Goal: Information Seeking & Learning: Learn about a topic

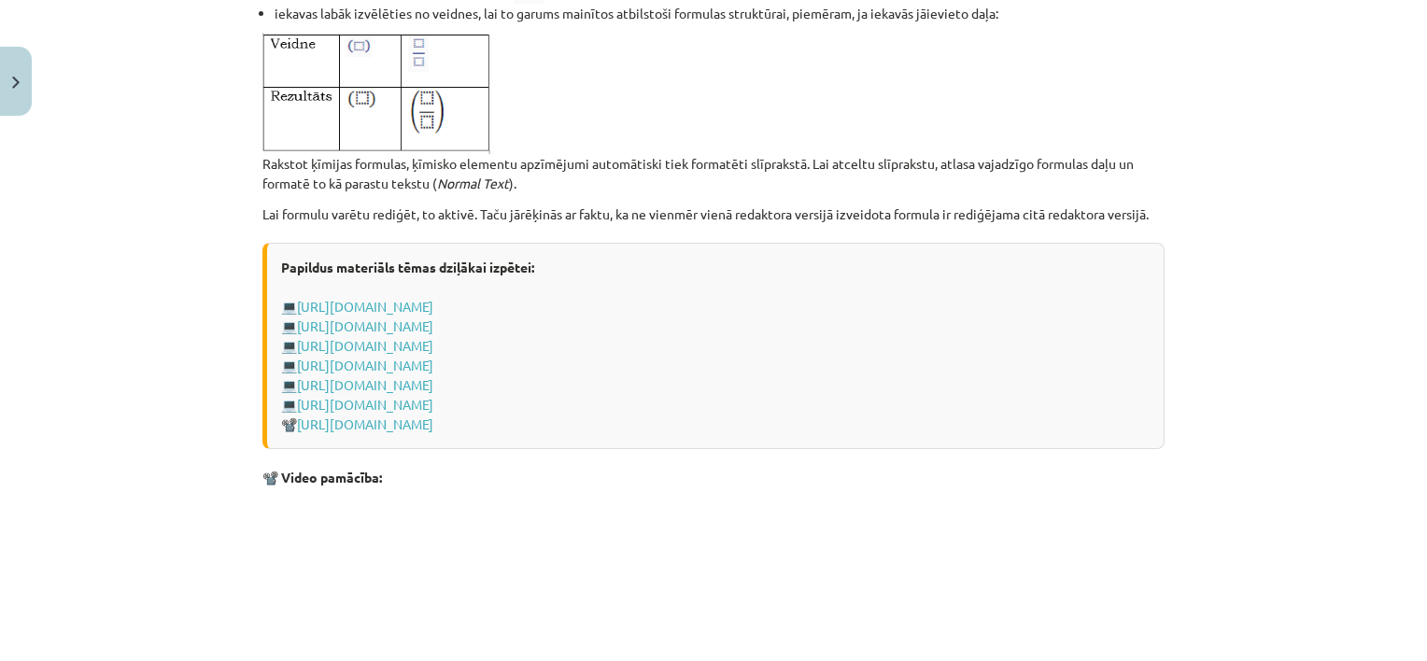
scroll to position [3952, 0]
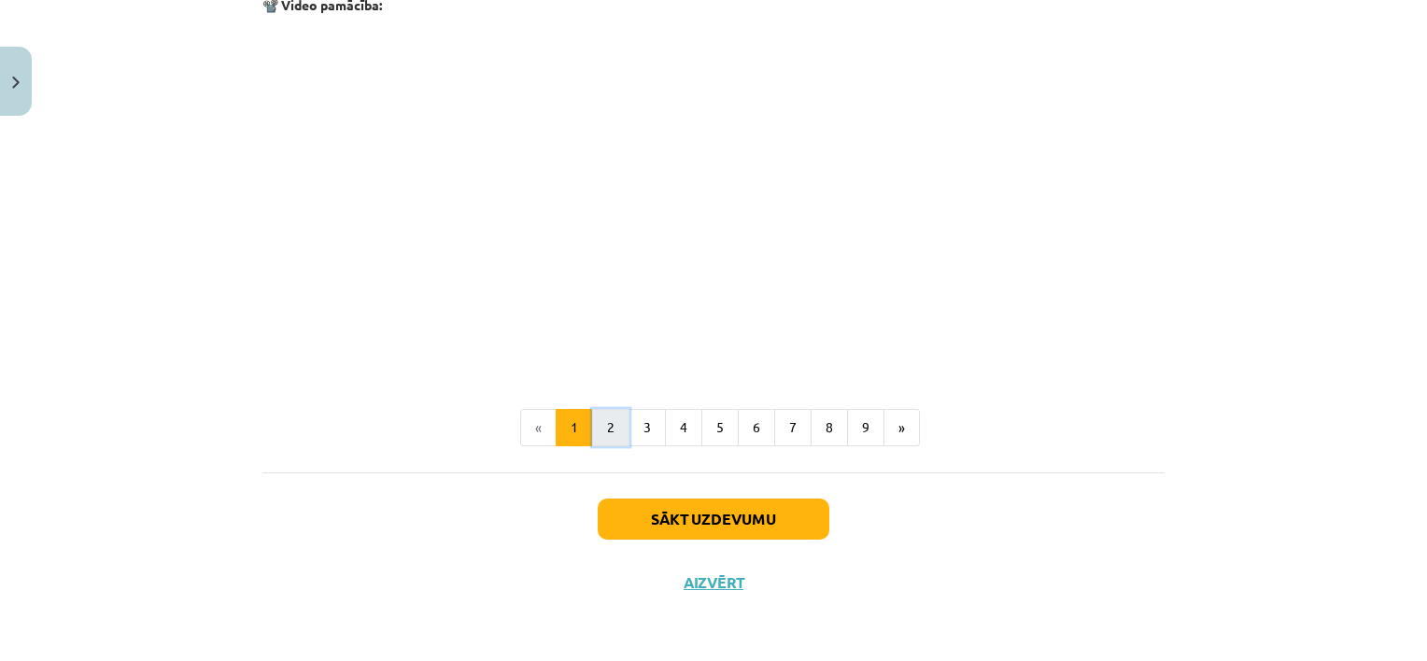
click at [606, 424] on button "2" at bounding box center [610, 427] width 37 height 37
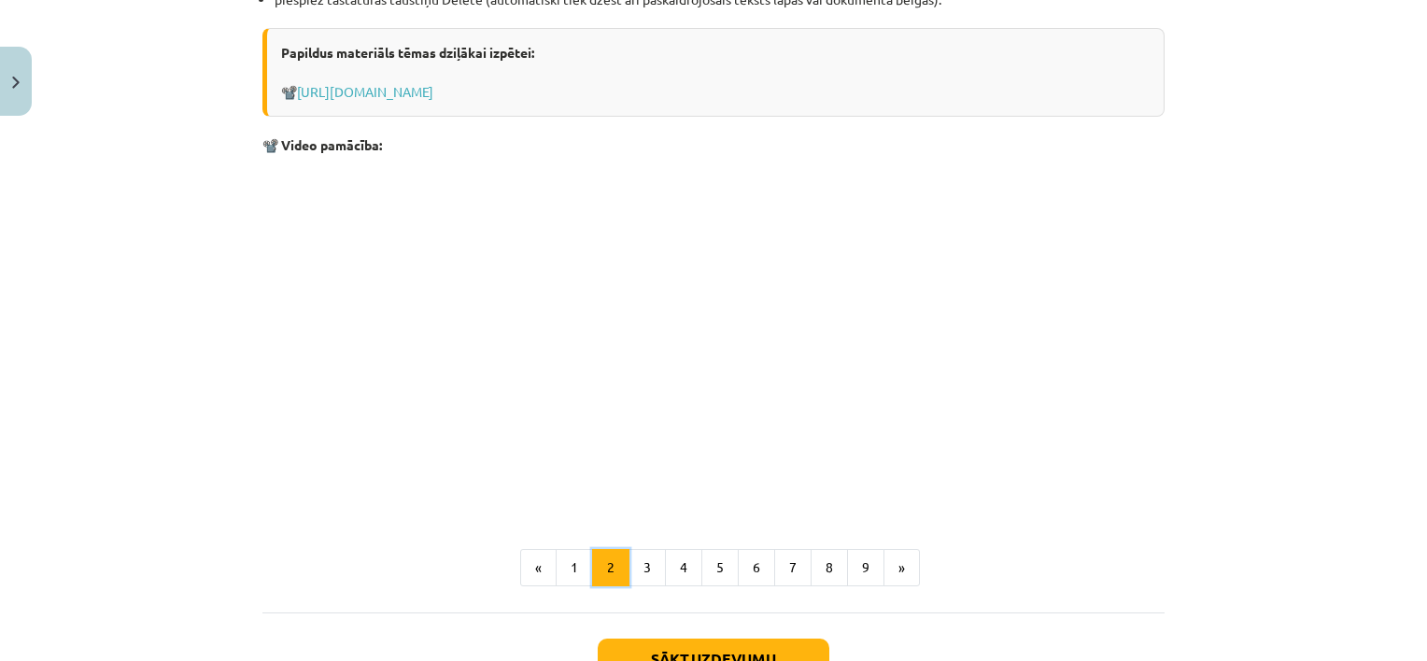
scroll to position [2201, 0]
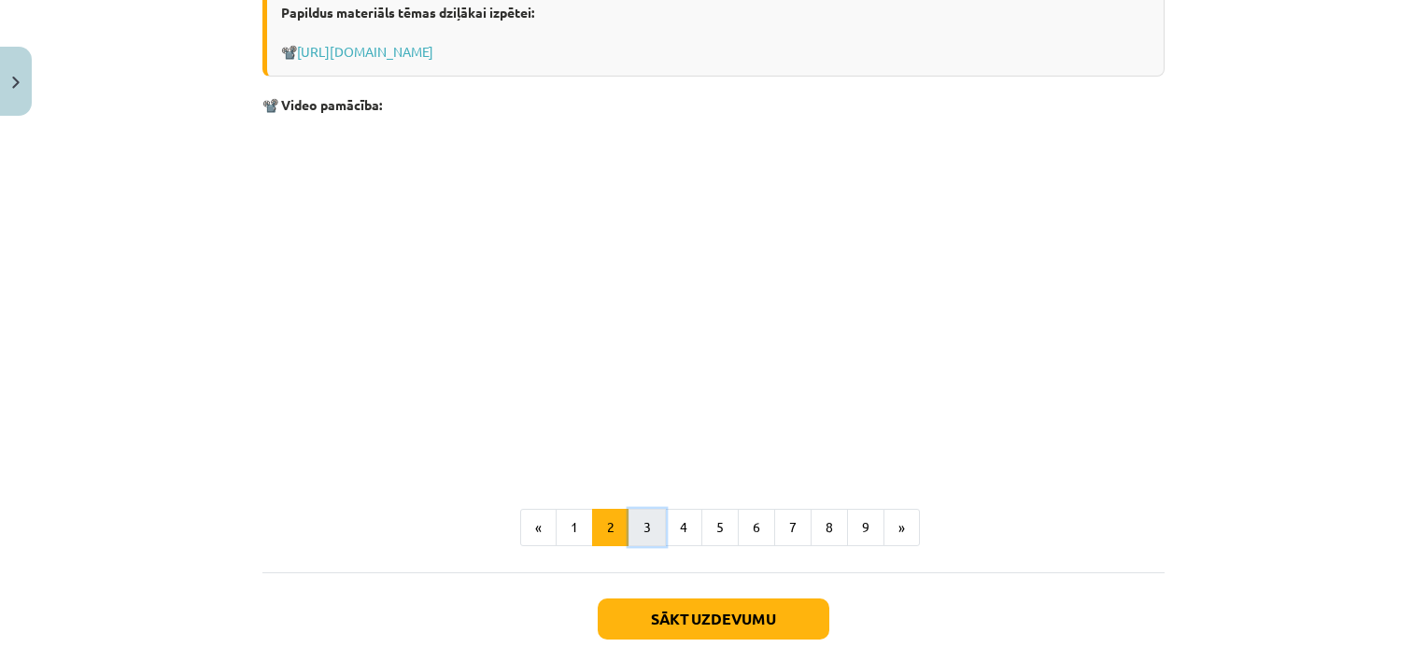
click at [631, 530] on button "3" at bounding box center [647, 527] width 37 height 37
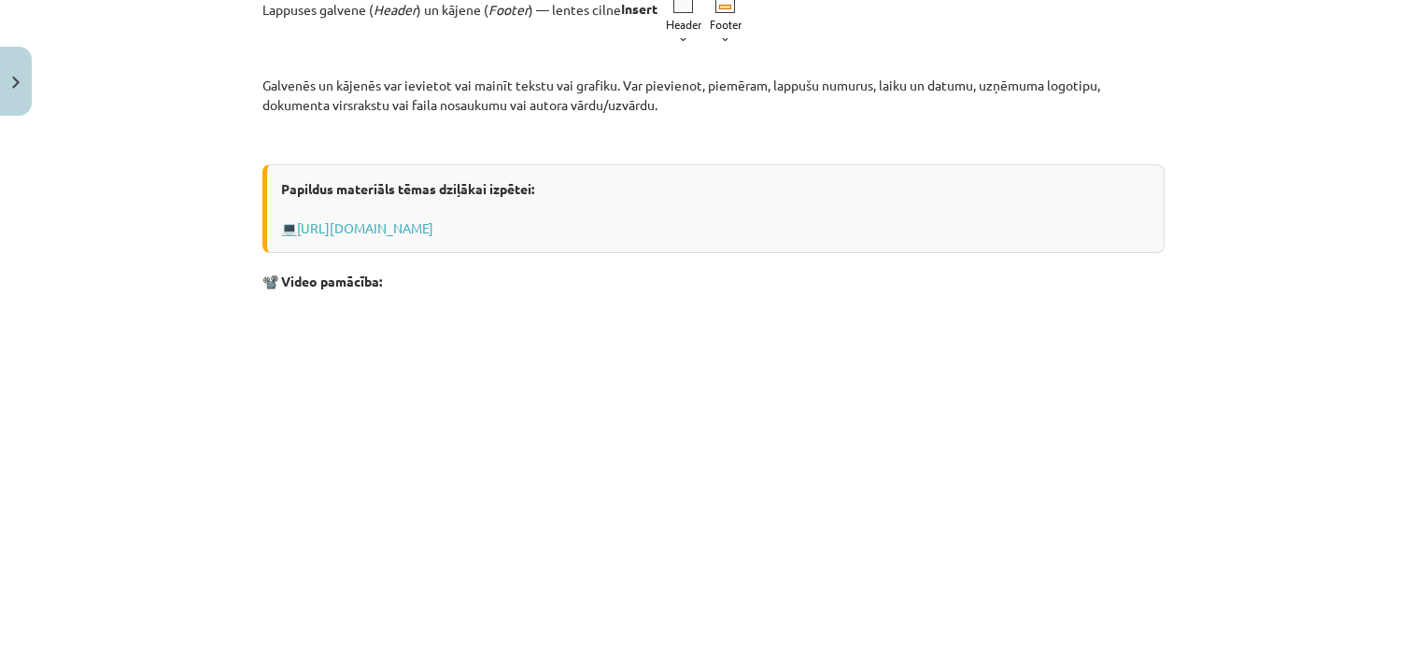
scroll to position [558, 0]
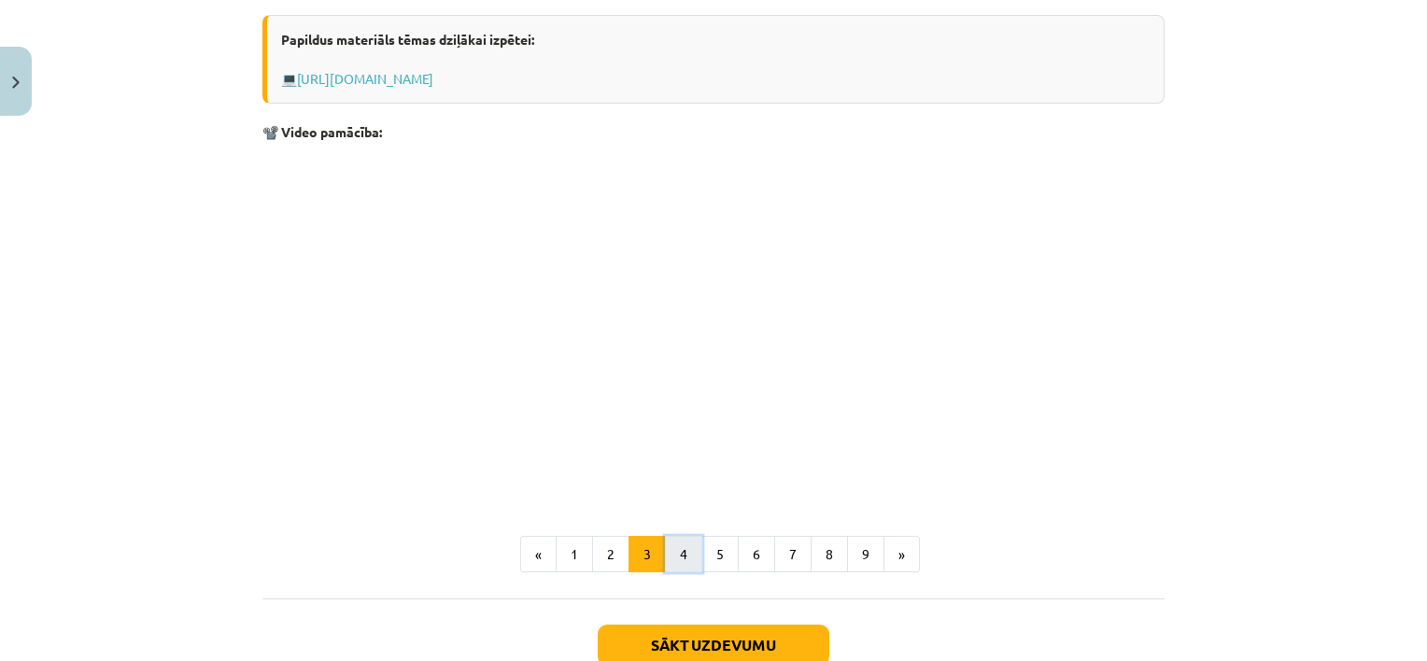
click at [671, 541] on button "4" at bounding box center [683, 554] width 37 height 37
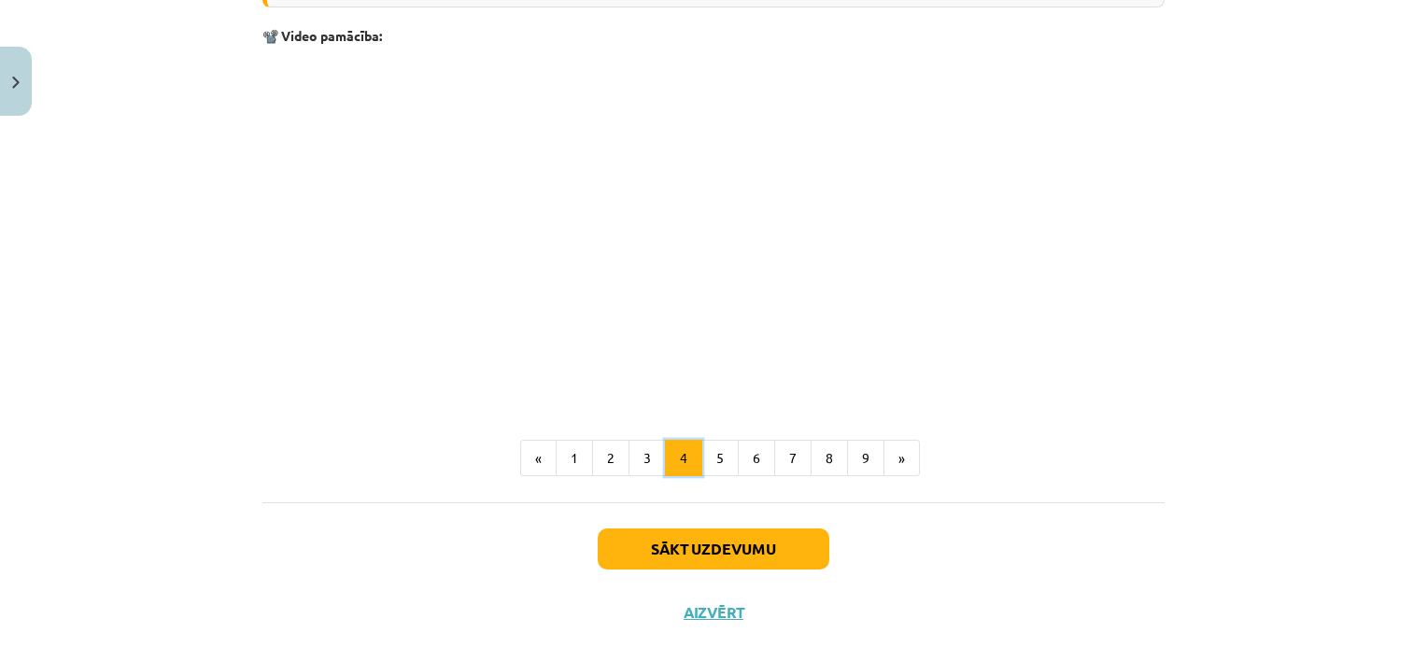
scroll to position [1775, 0]
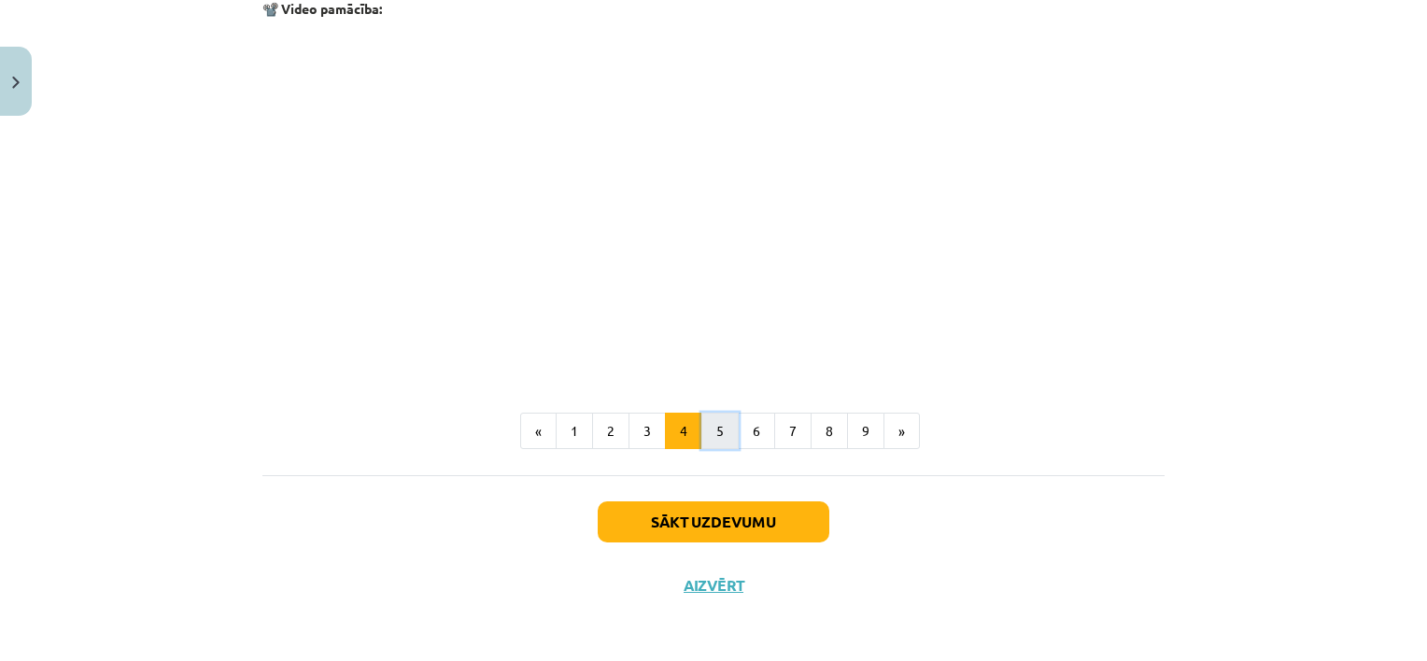
click at [715, 427] on button "5" at bounding box center [719, 431] width 37 height 37
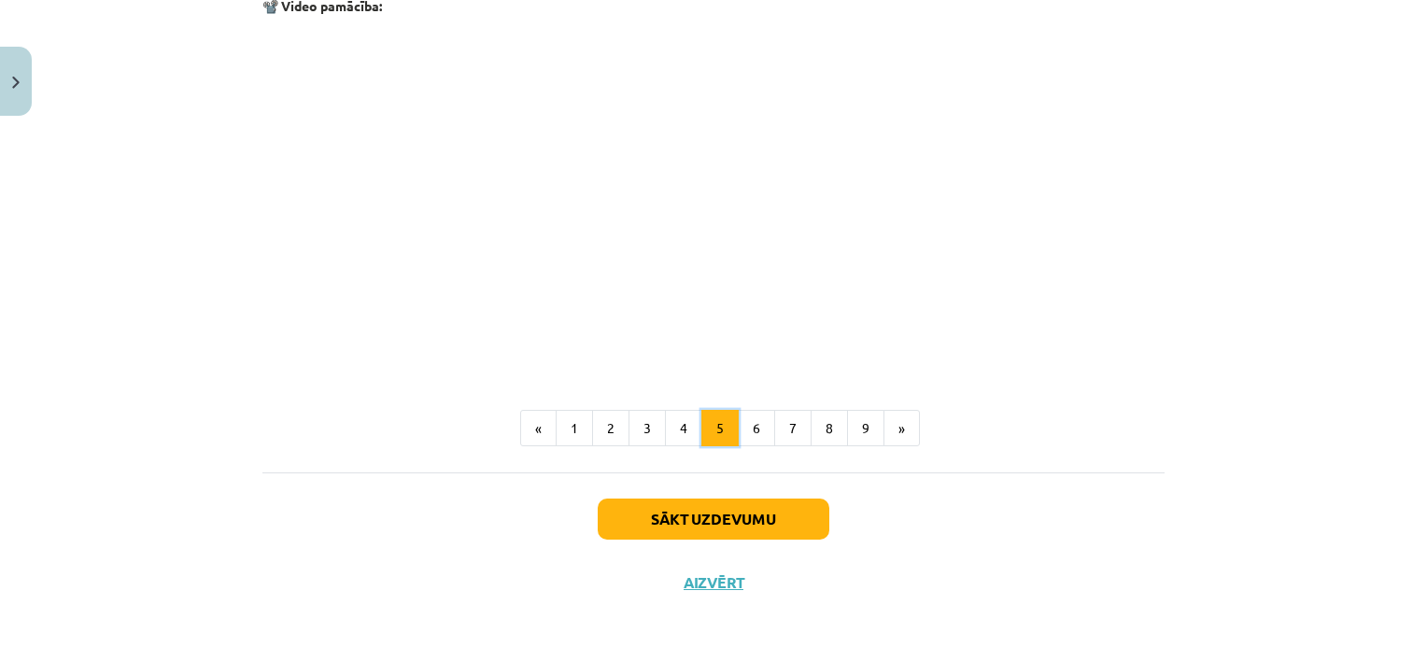
scroll to position [1188, 0]
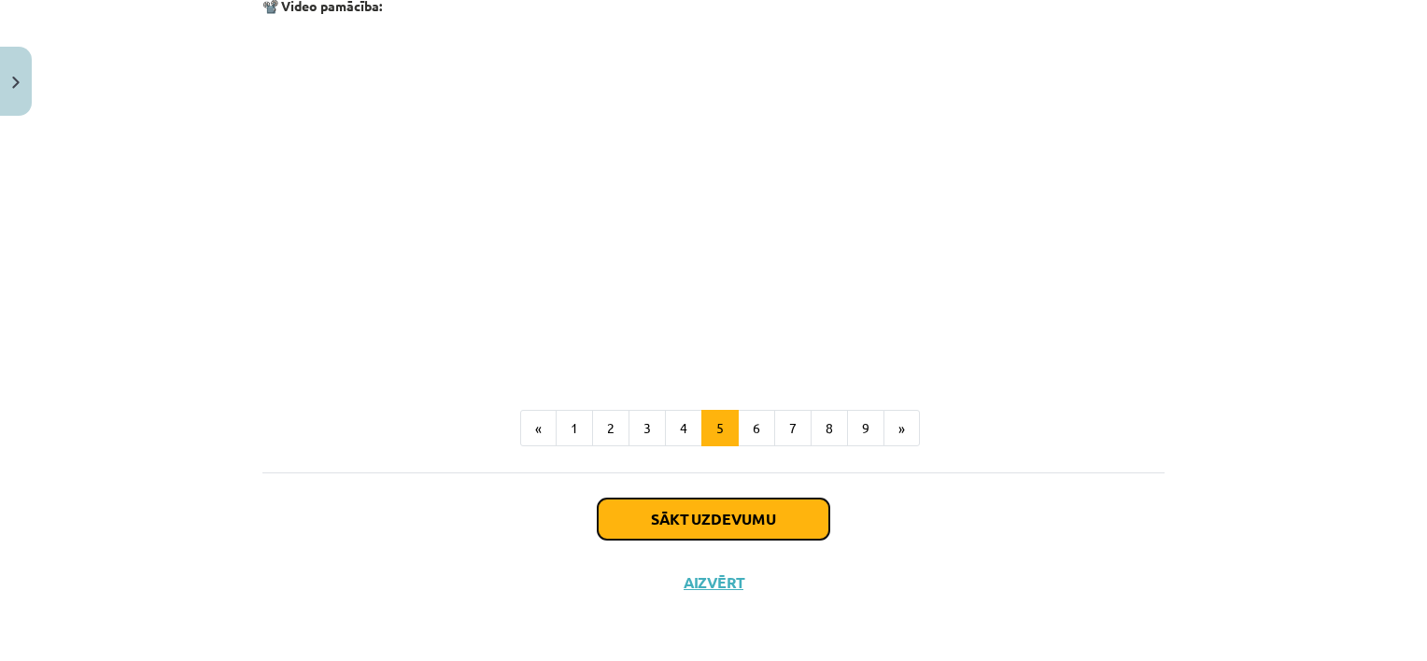
click at [725, 530] on button "Sākt uzdevumu" at bounding box center [714, 519] width 232 height 41
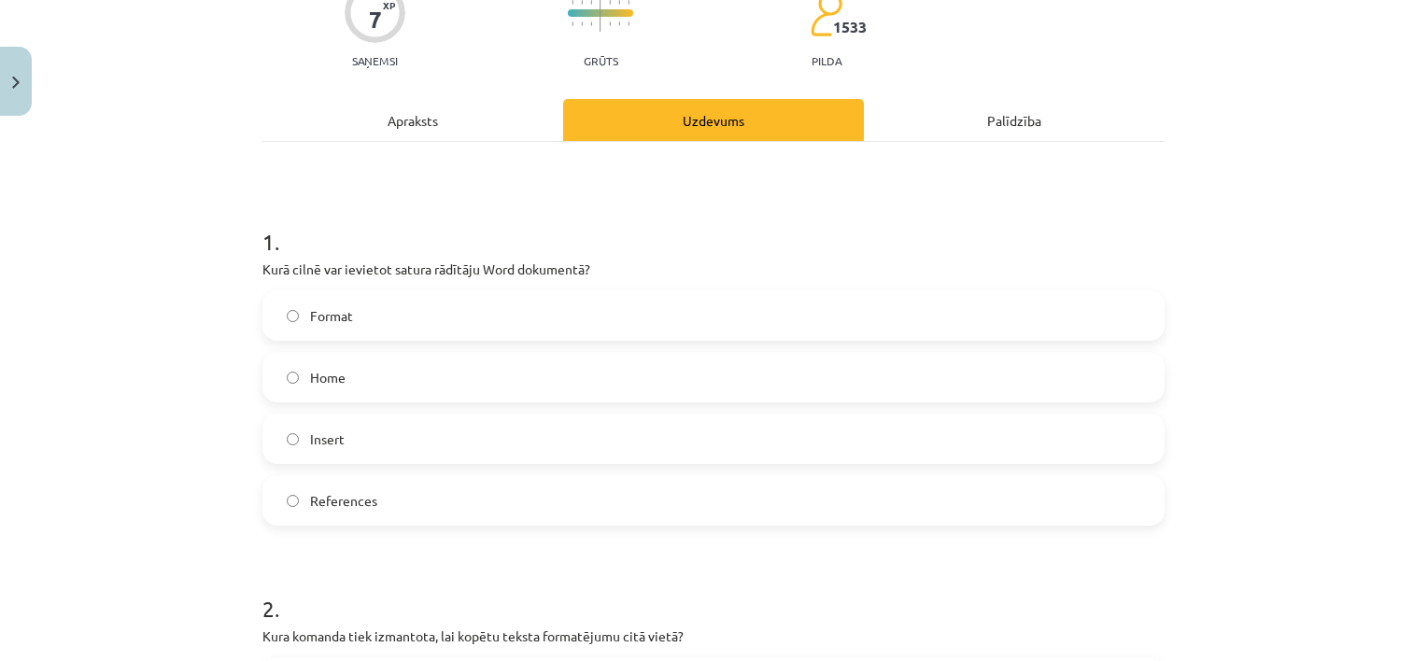
scroll to position [204, 0]
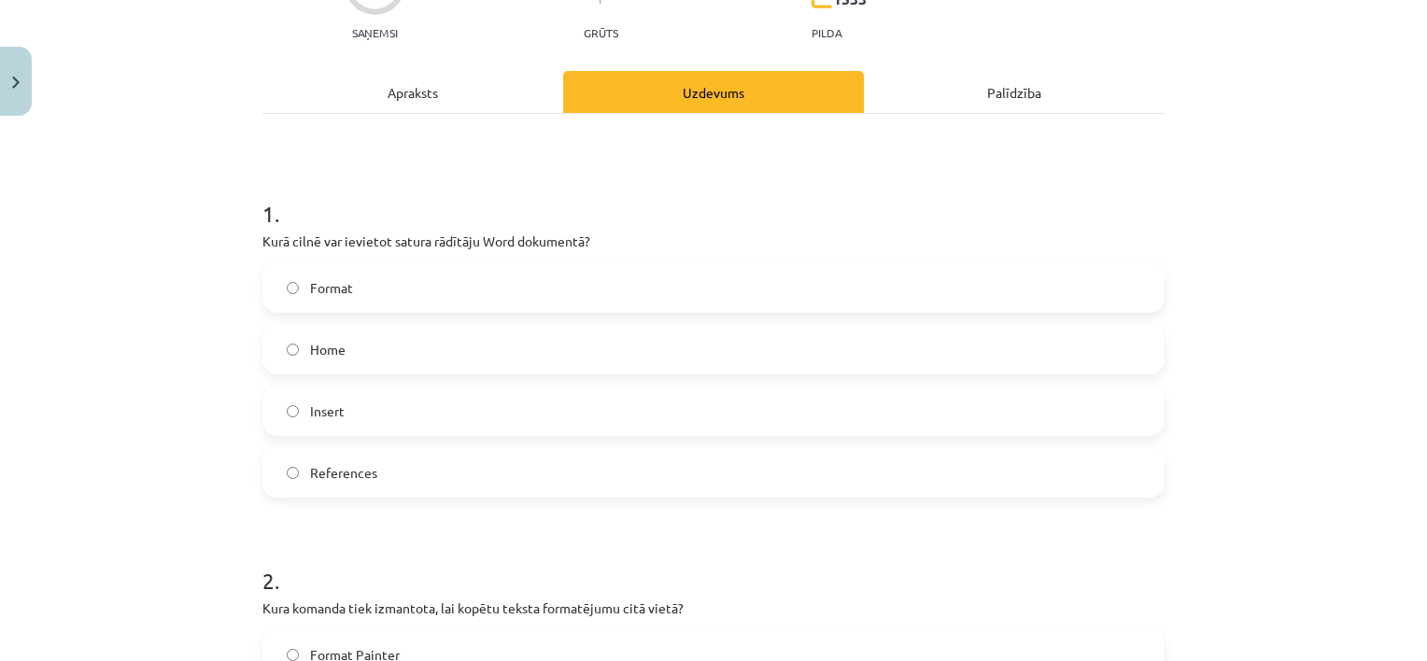
click at [576, 401] on label "Insert" at bounding box center [713, 411] width 898 height 47
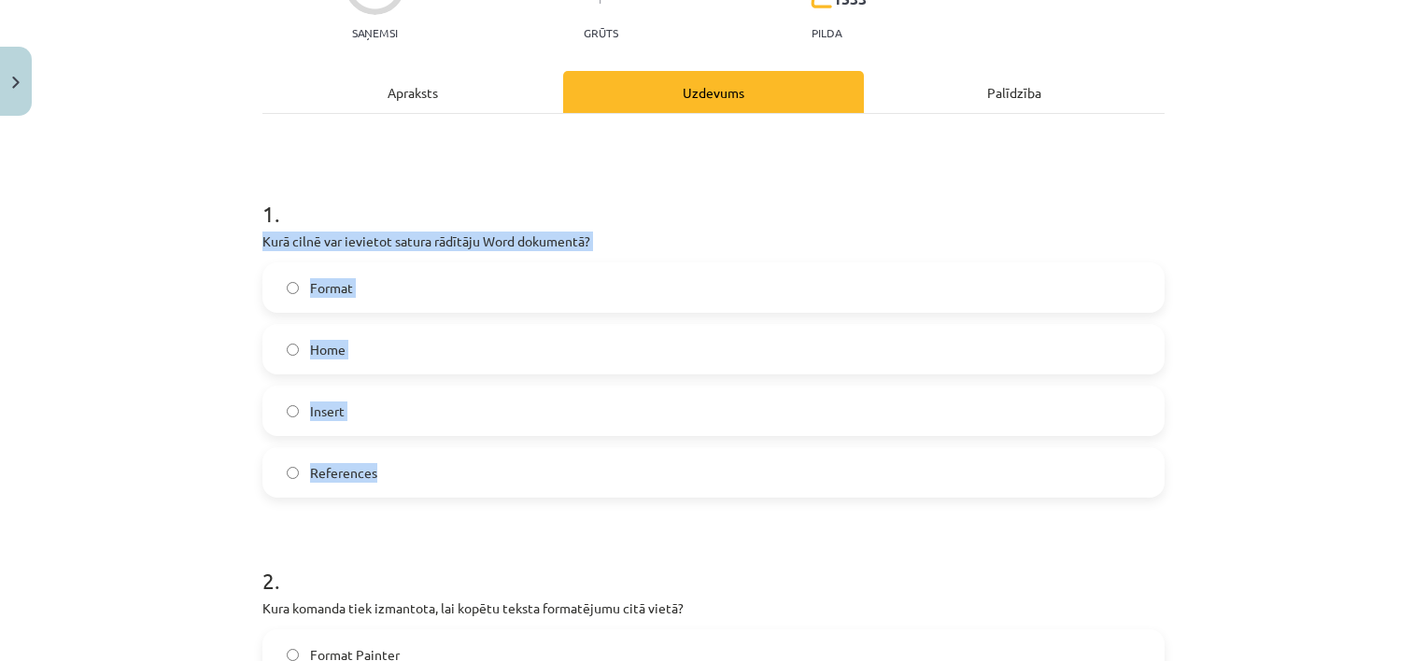
drag, startPoint x: 246, startPoint y: 232, endPoint x: 410, endPoint y: 464, distance: 284.8
copy div "Kurā cilnē var ievietot satura rādītāju Word dokumentā? Format Home Insert Refe…"
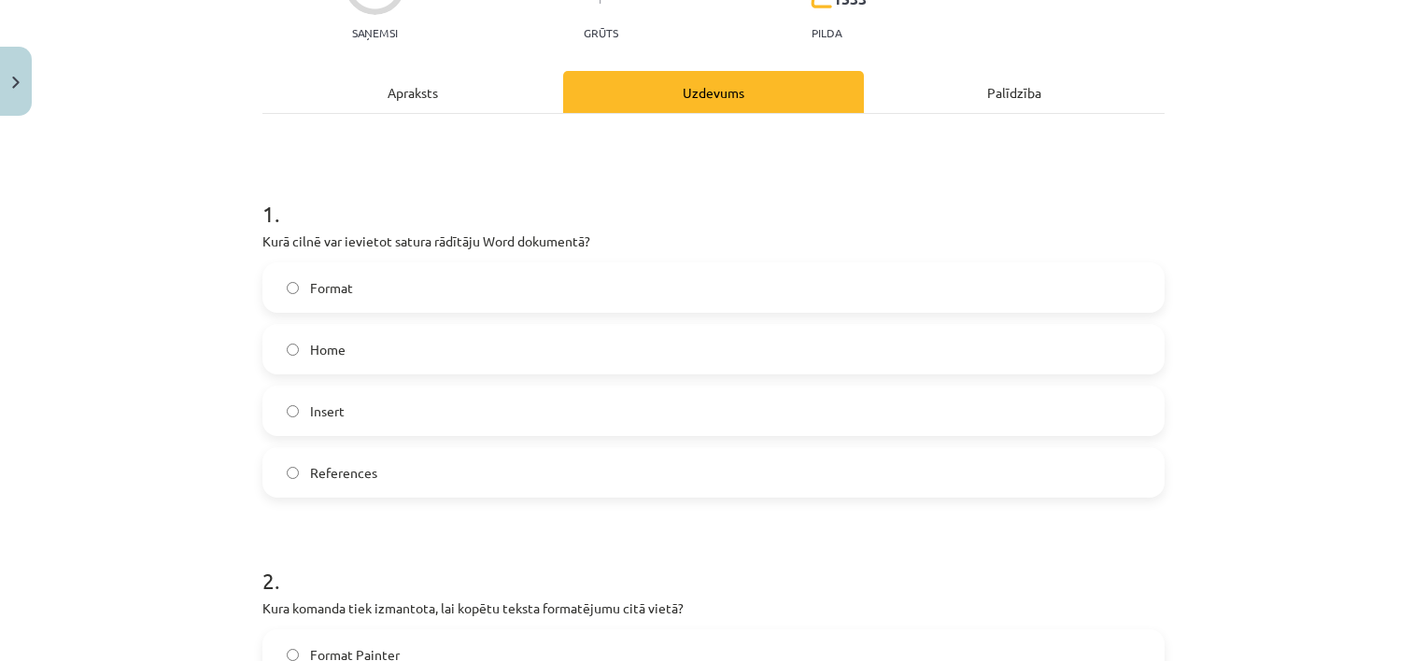
click at [205, 473] on div "Mācību tēma: Datorikas - 10. klases 1. ieskaites mācību materiāls #10 9. tēma –…" at bounding box center [713, 330] width 1427 height 661
click at [318, 460] on label "References" at bounding box center [713, 472] width 898 height 47
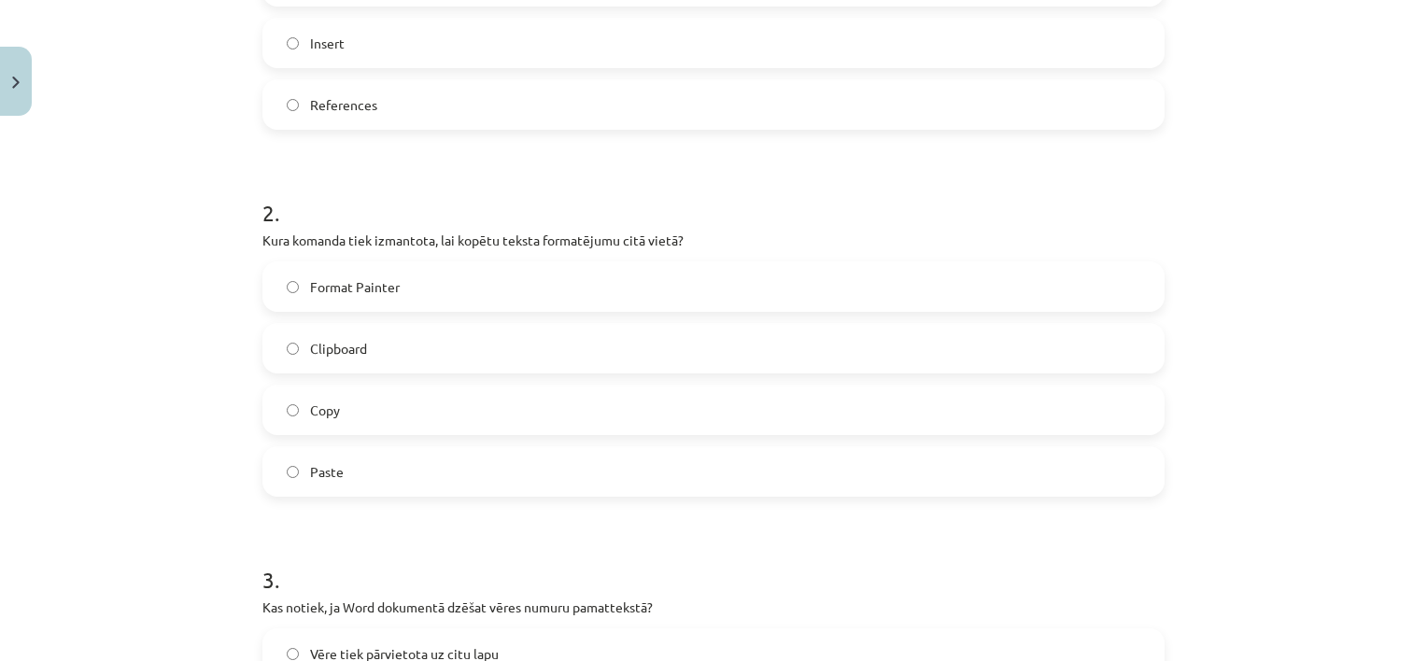
scroll to position [579, 0]
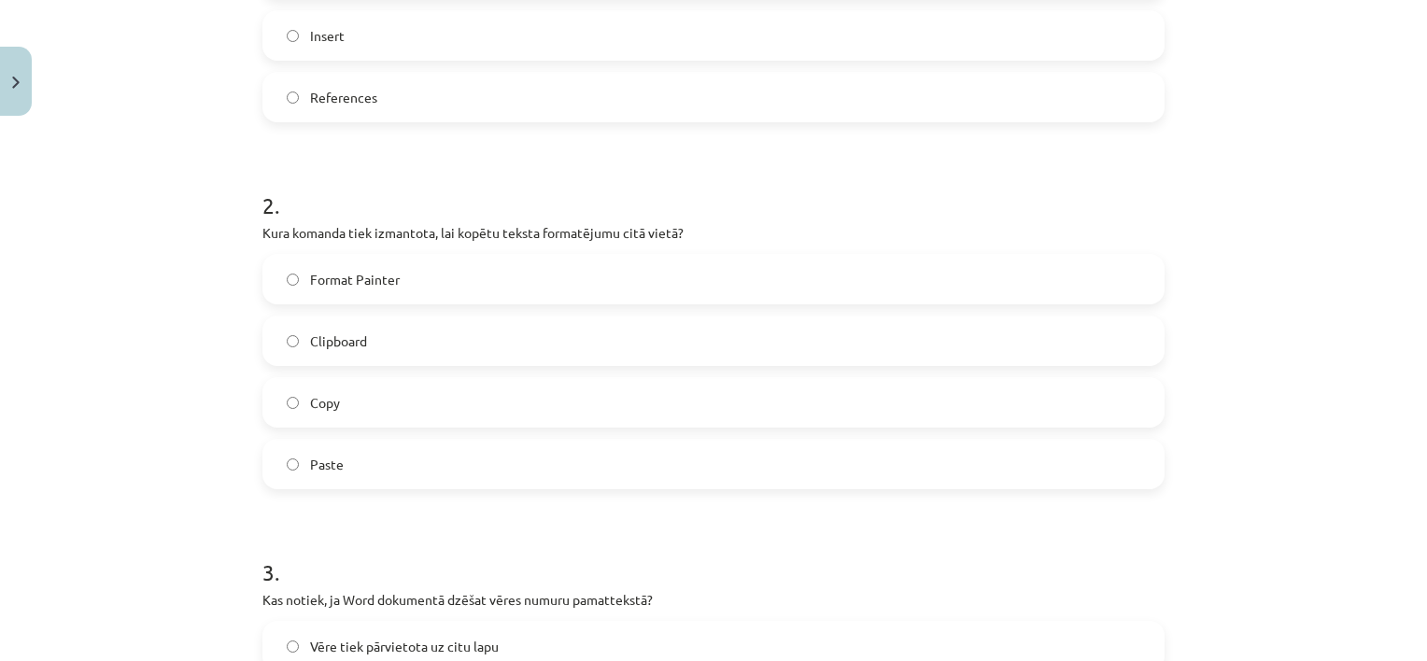
click at [776, 274] on label "Format Painter" at bounding box center [713, 279] width 898 height 47
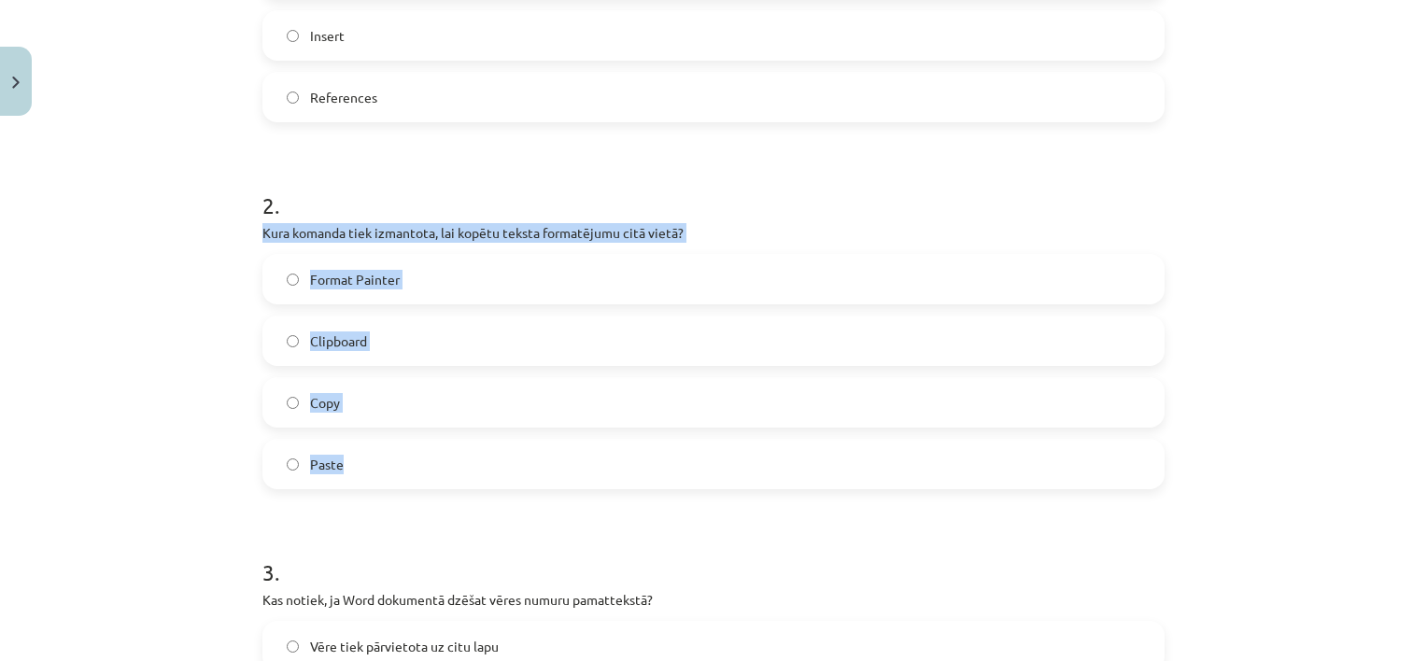
drag, startPoint x: 237, startPoint y: 224, endPoint x: 493, endPoint y: 467, distance: 352.8
click at [493, 467] on div "Mācību tēma: Datorikas - 10. klases 1. ieskaites mācību materiāls #10 9. tēma –…" at bounding box center [713, 330] width 1427 height 661
copy div "Kura komanda tiek izmantota, lai kopētu teksta formatējumu citā vietā? Format P…"
click at [598, 269] on label "Format Painter" at bounding box center [713, 279] width 898 height 47
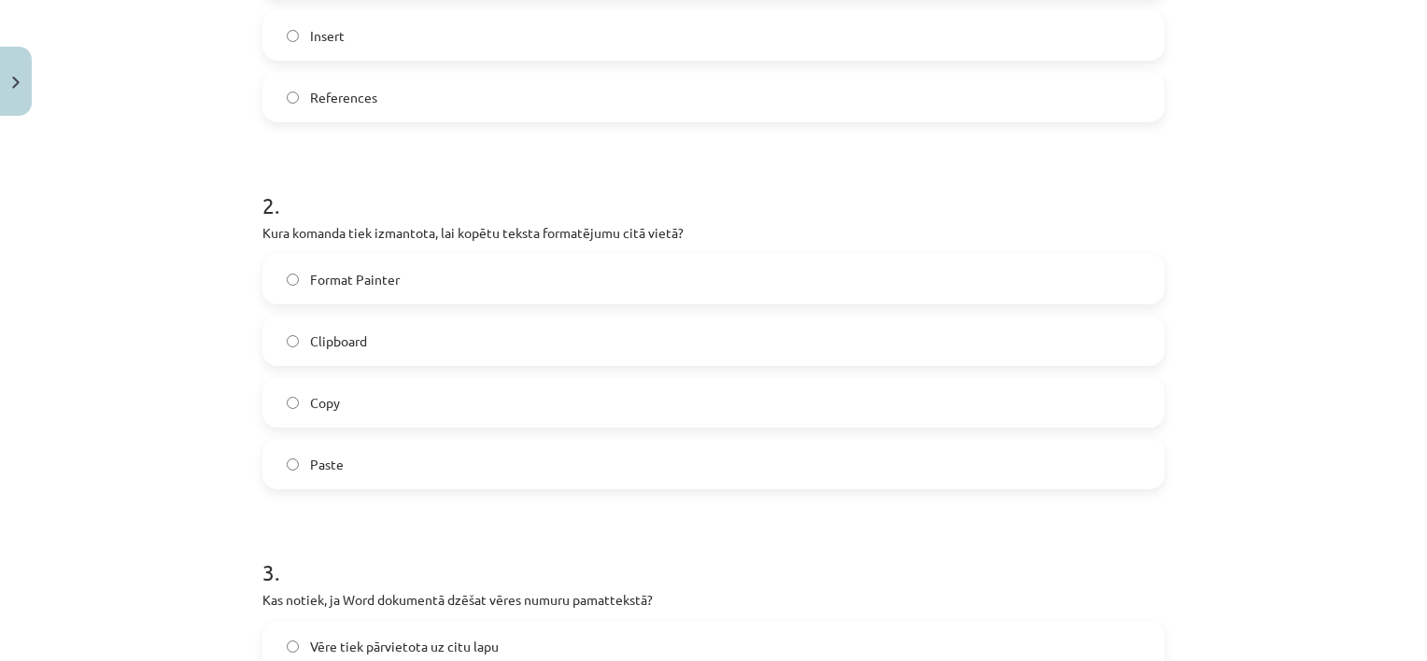
click at [137, 465] on div "Mācību tēma: Datorikas - 10. klases 1. ieskaites mācību materiāls #10 9. tēma –…" at bounding box center [713, 330] width 1427 height 661
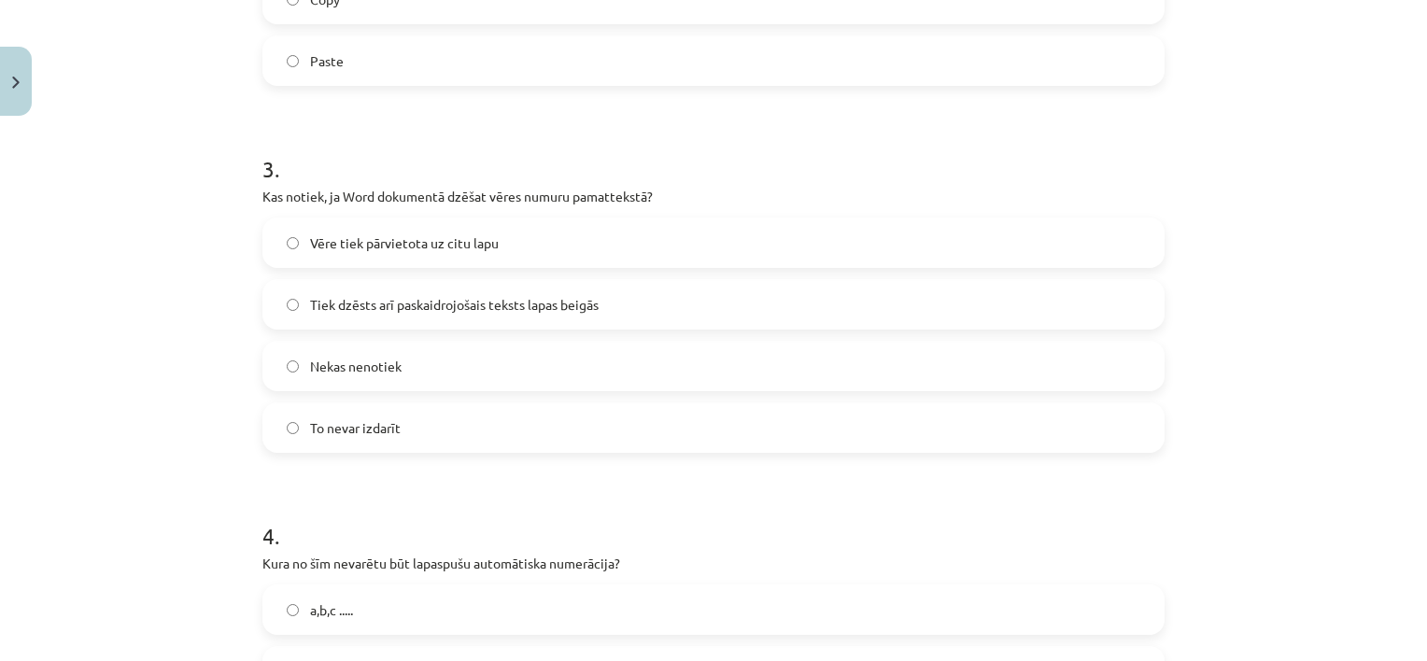
scroll to position [986, 0]
click at [1081, 303] on label "Tiek dzēsts arī paskaidrojošais teksts lapas beigās" at bounding box center [713, 300] width 898 height 47
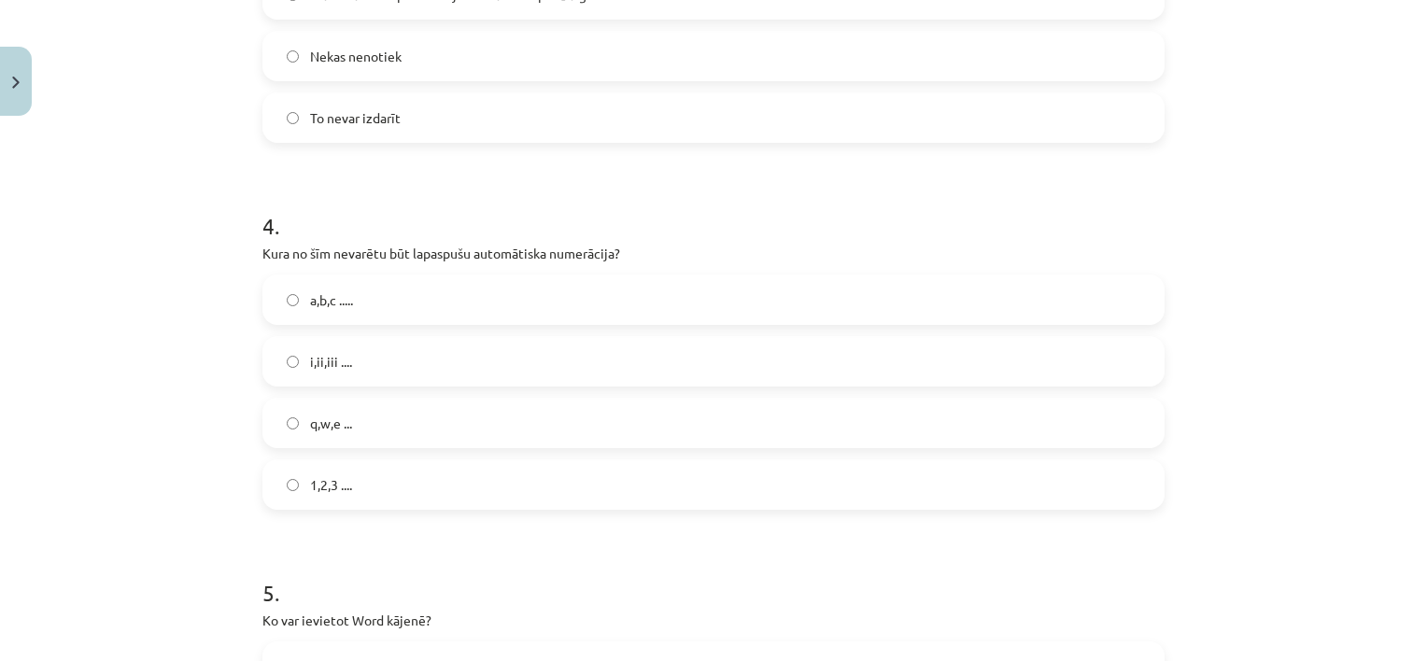
scroll to position [1296, 0]
click at [945, 348] on label "i,ii,iii ...." at bounding box center [713, 357] width 898 height 47
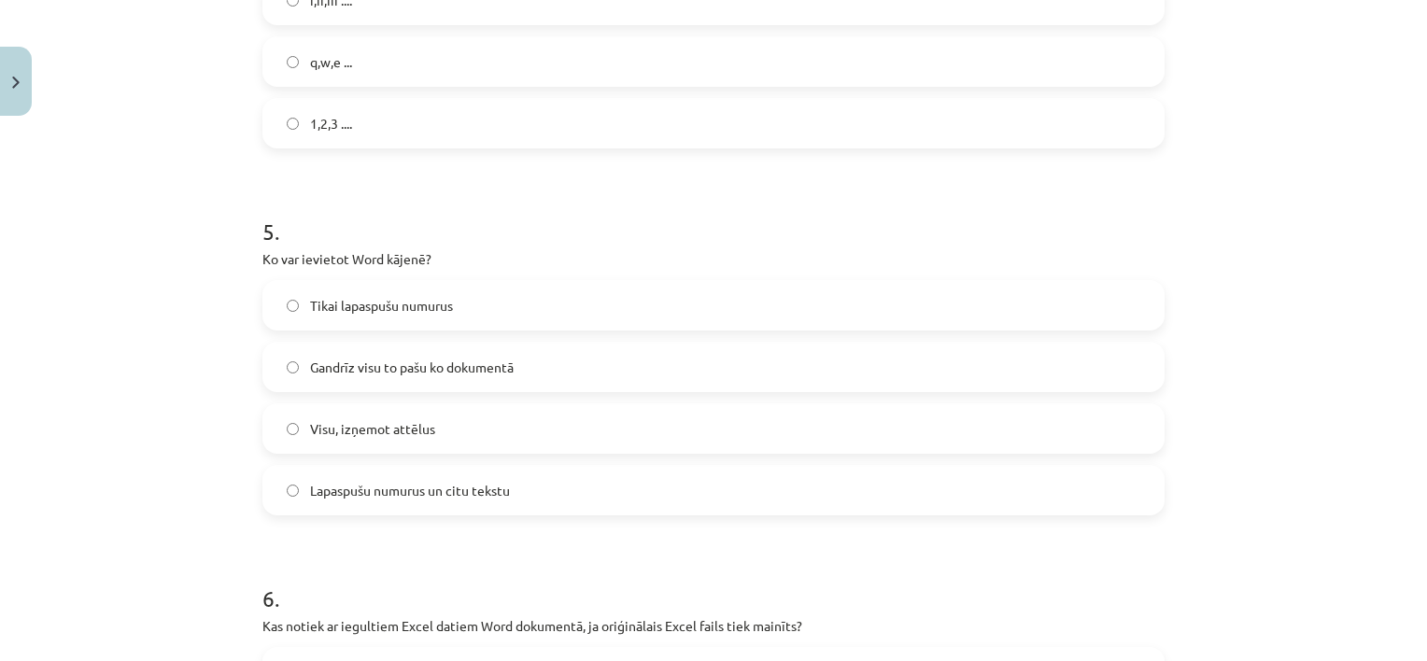
scroll to position [1664, 0]
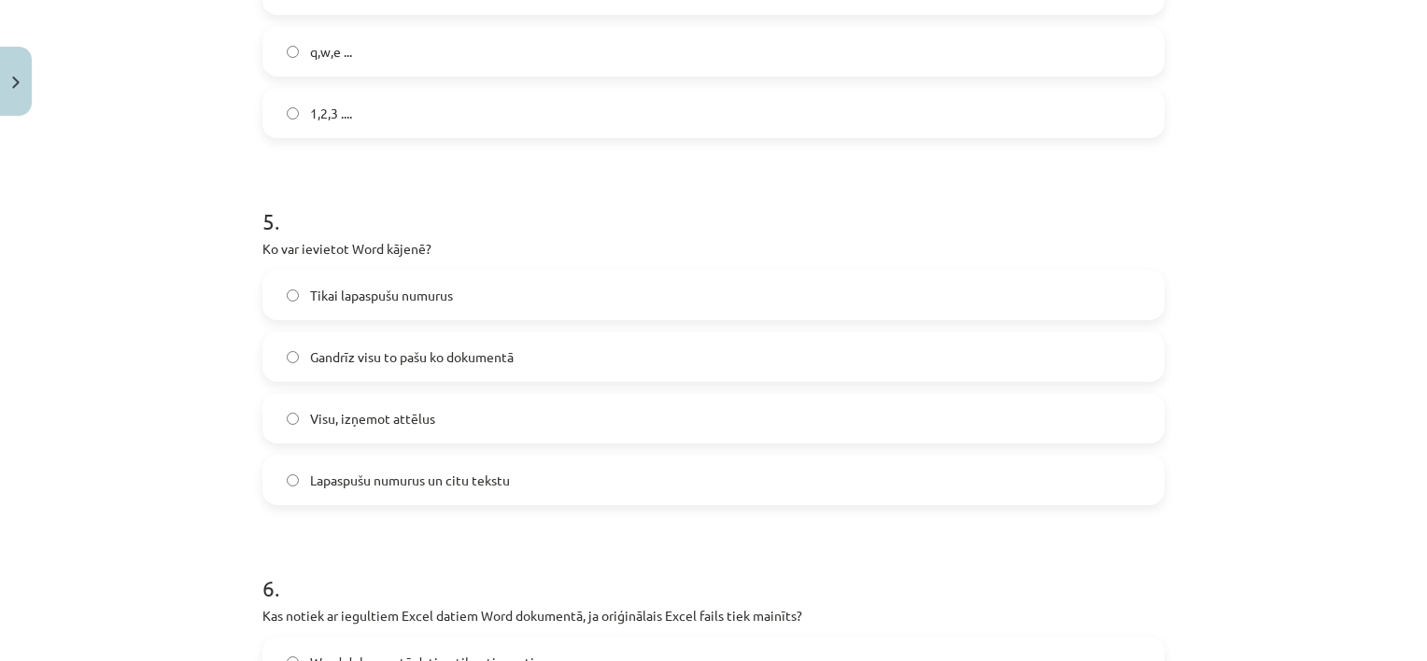
click at [408, 428] on label "Visu, izņemot attēlus" at bounding box center [713, 418] width 898 height 47
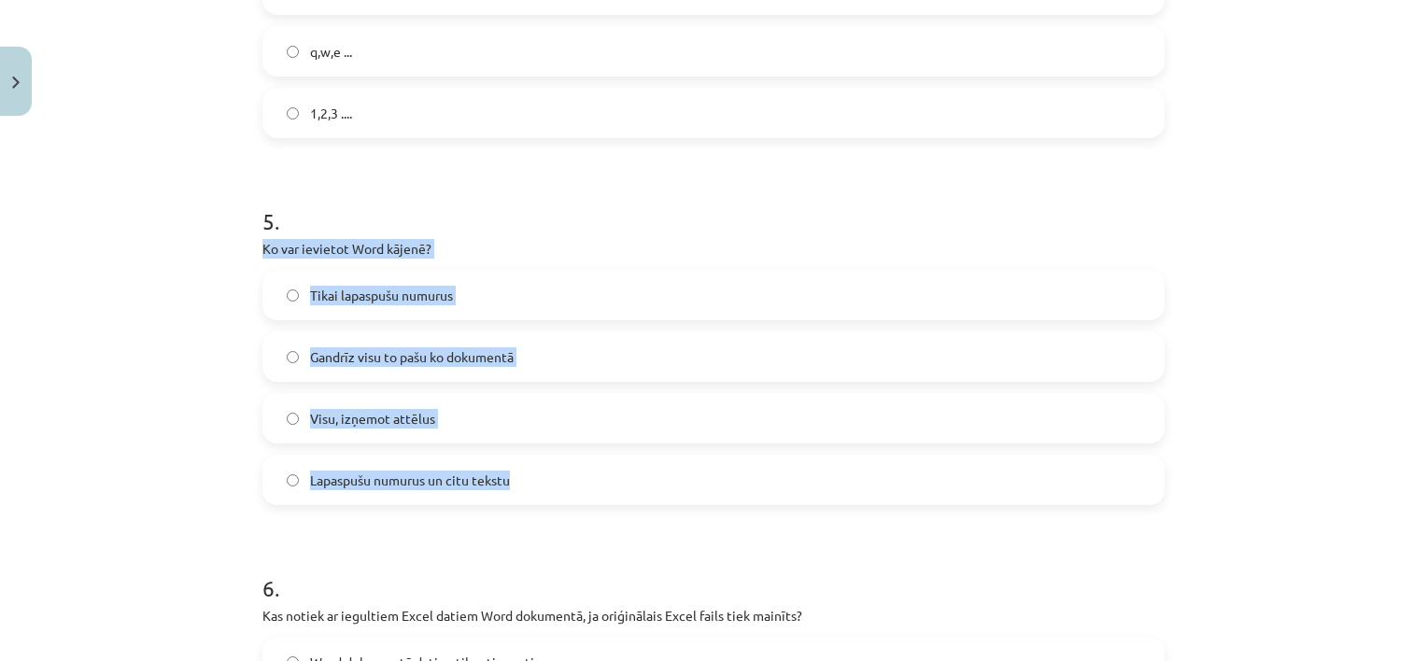
drag, startPoint x: 237, startPoint y: 258, endPoint x: 506, endPoint y: 474, distance: 345.4
click at [506, 474] on div "Mācību tēma: Datorikas - 10. klases 1. ieskaites mācību materiāls #10 9. tēma –…" at bounding box center [713, 330] width 1427 height 661
copy div "Ko var ievietot Word kājenē? Tikai lapaspušu numurus Gandrīz visu to pašu ko do…"
click at [548, 415] on label "Visu, izņemot attēlus" at bounding box center [713, 418] width 898 height 47
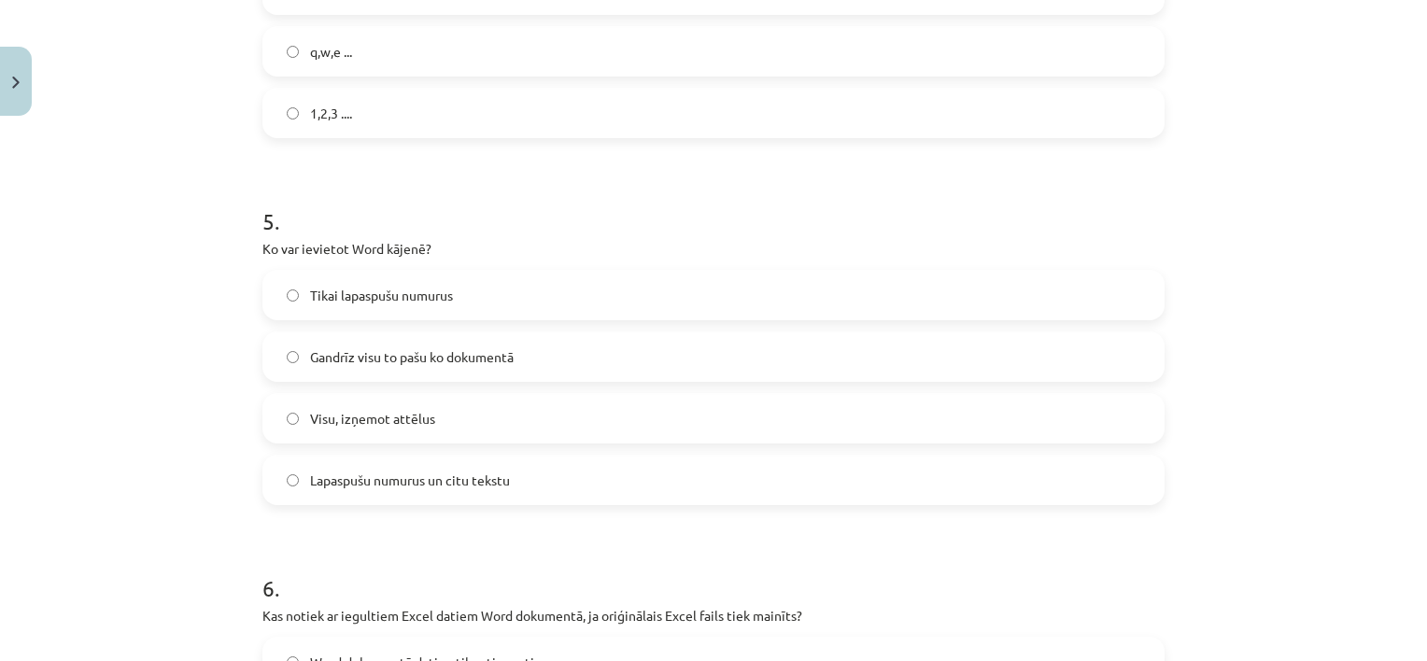
drag, startPoint x: 175, startPoint y: 503, endPoint x: 292, endPoint y: 475, distance: 121.0
click at [292, 475] on div "Mācību tēma: Datorikas - 10. klases 1. ieskaites mācību materiāls #10 9. tēma –…" at bounding box center [713, 330] width 1427 height 661
click at [292, 475] on label "Lapaspušu numurus un citu tekstu" at bounding box center [713, 480] width 898 height 47
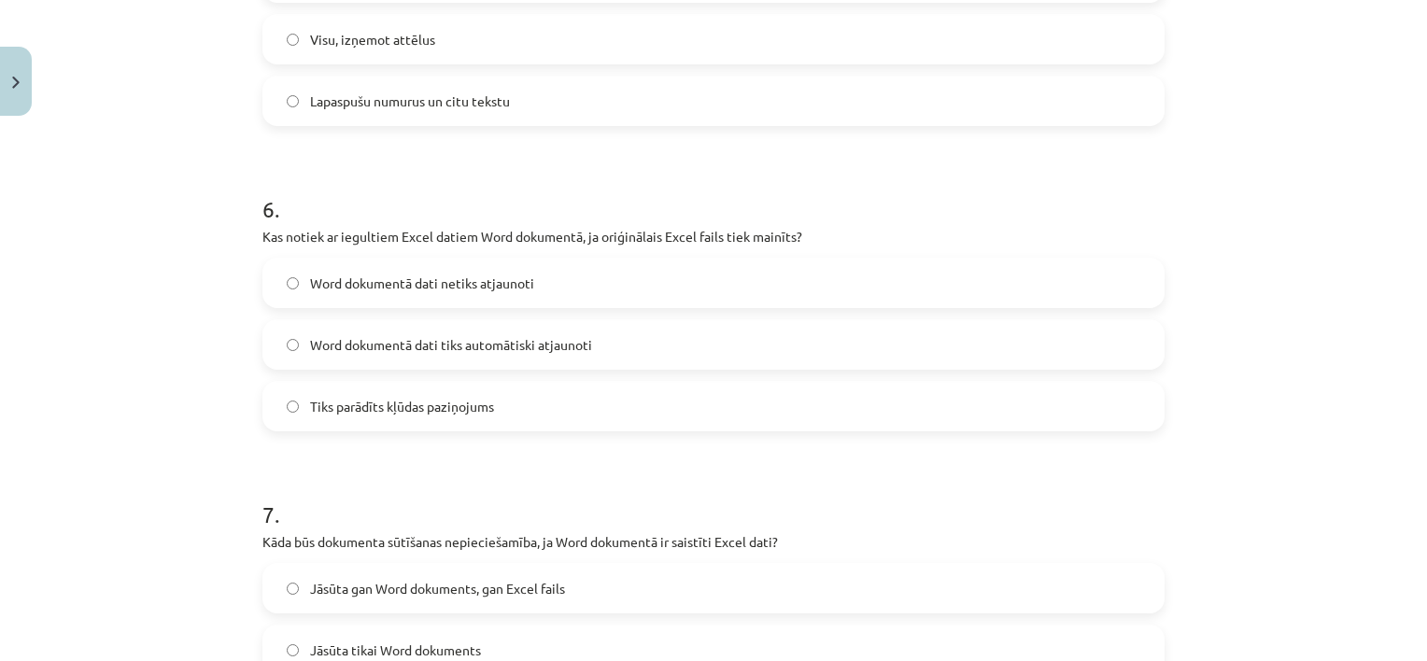
scroll to position [2054, 0]
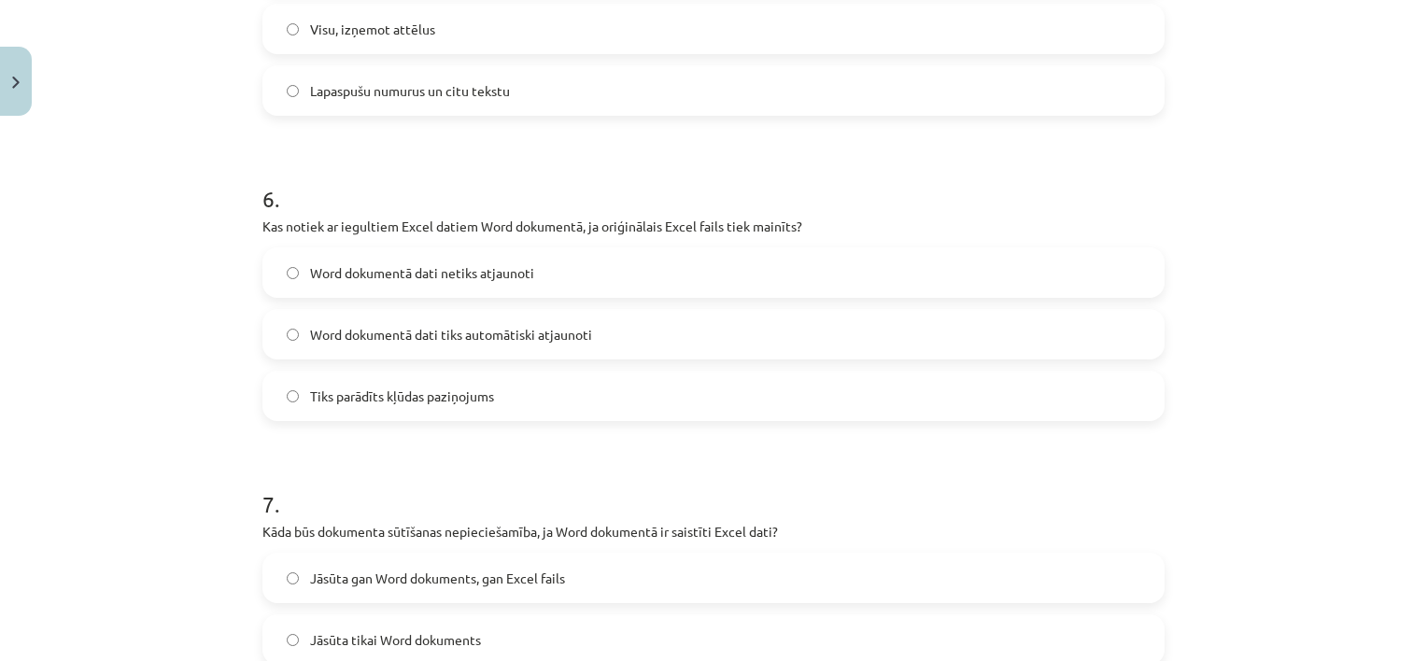
click at [934, 324] on label "Word dokumentā dati tiks automātiski atjaunoti" at bounding box center [713, 334] width 898 height 47
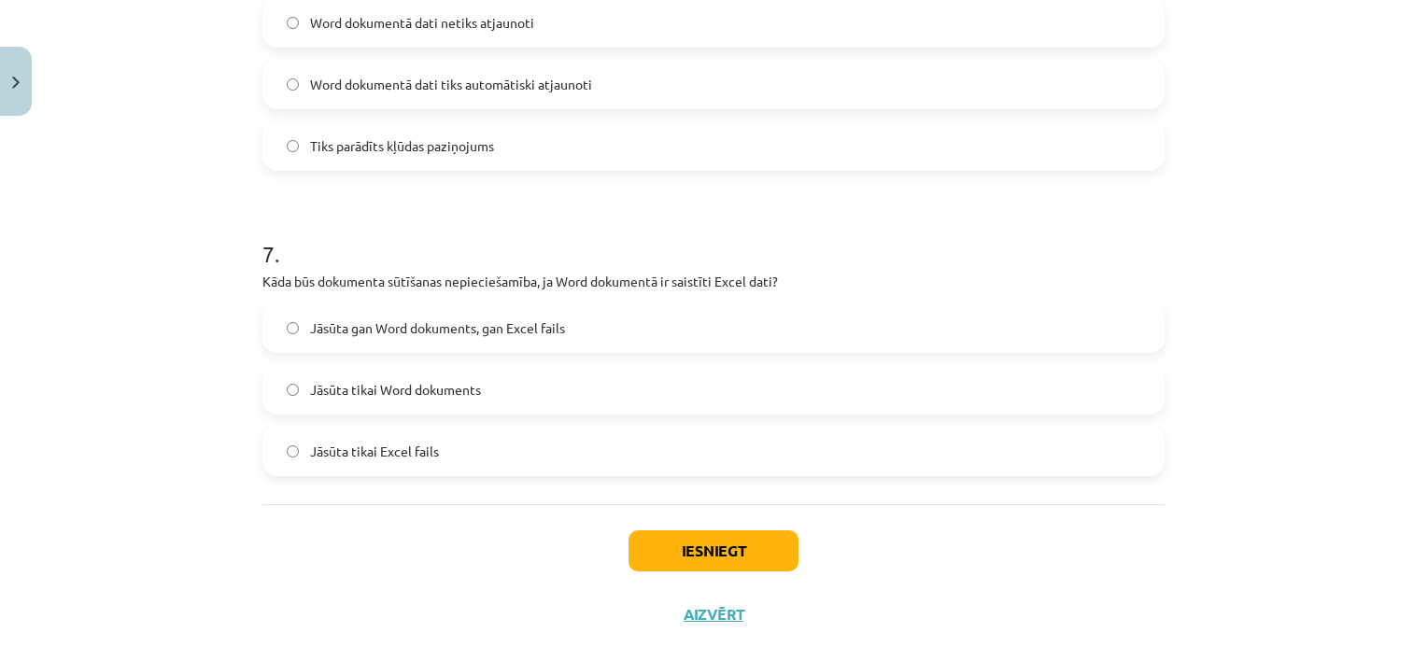
scroll to position [2314, 0]
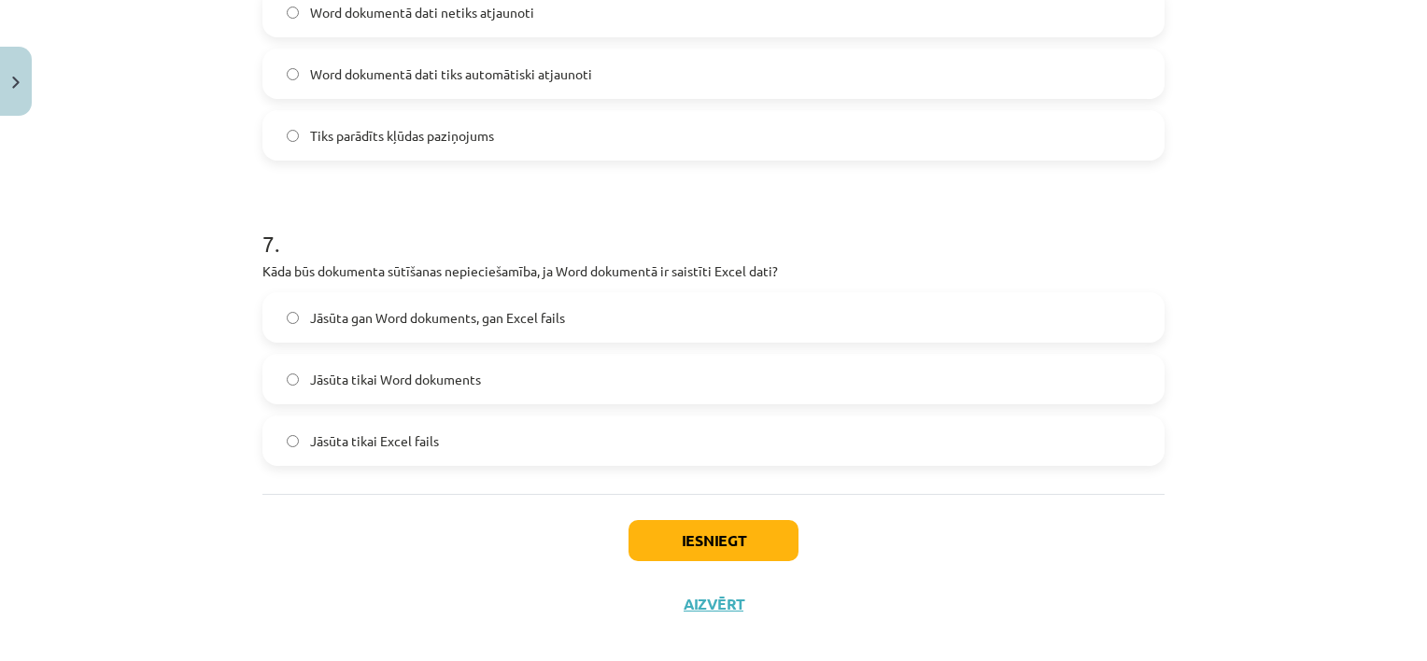
click at [899, 361] on label "Jāsūta tikai Word dokuments" at bounding box center [713, 379] width 898 height 47
click at [701, 525] on button "Iesniegt" at bounding box center [714, 540] width 170 height 41
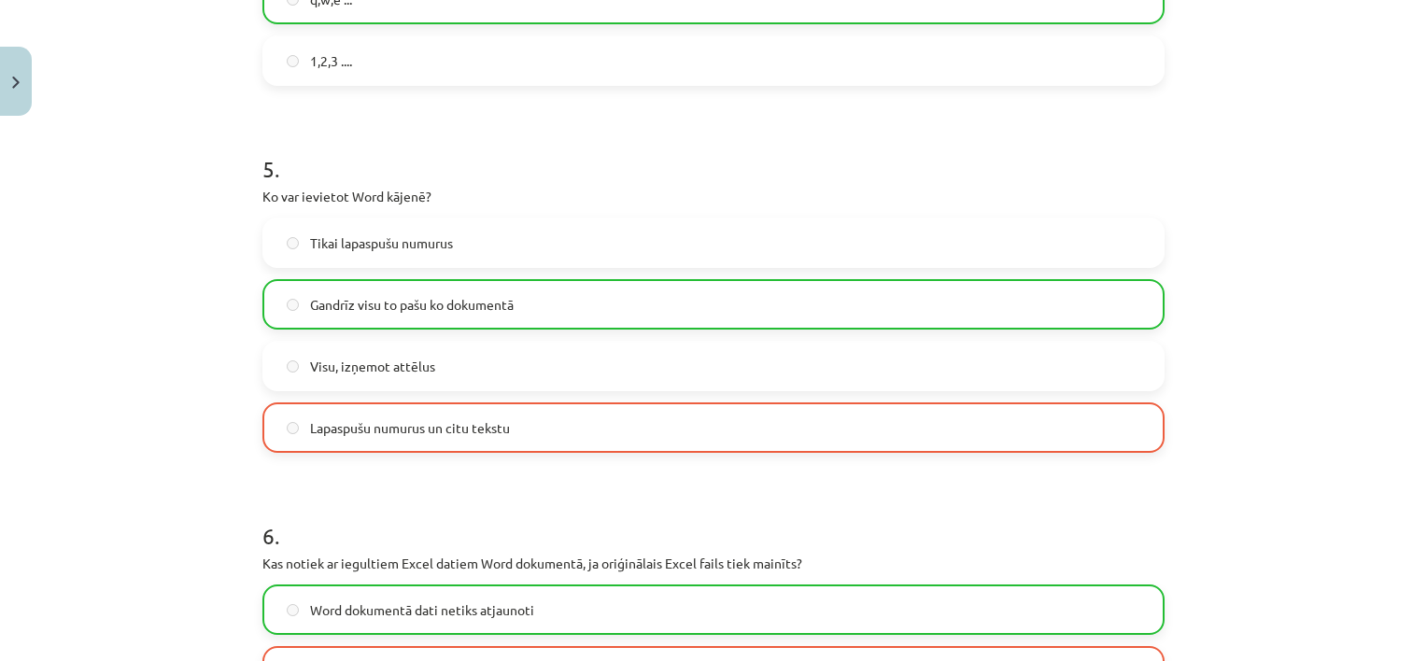
scroll to position [2394, 0]
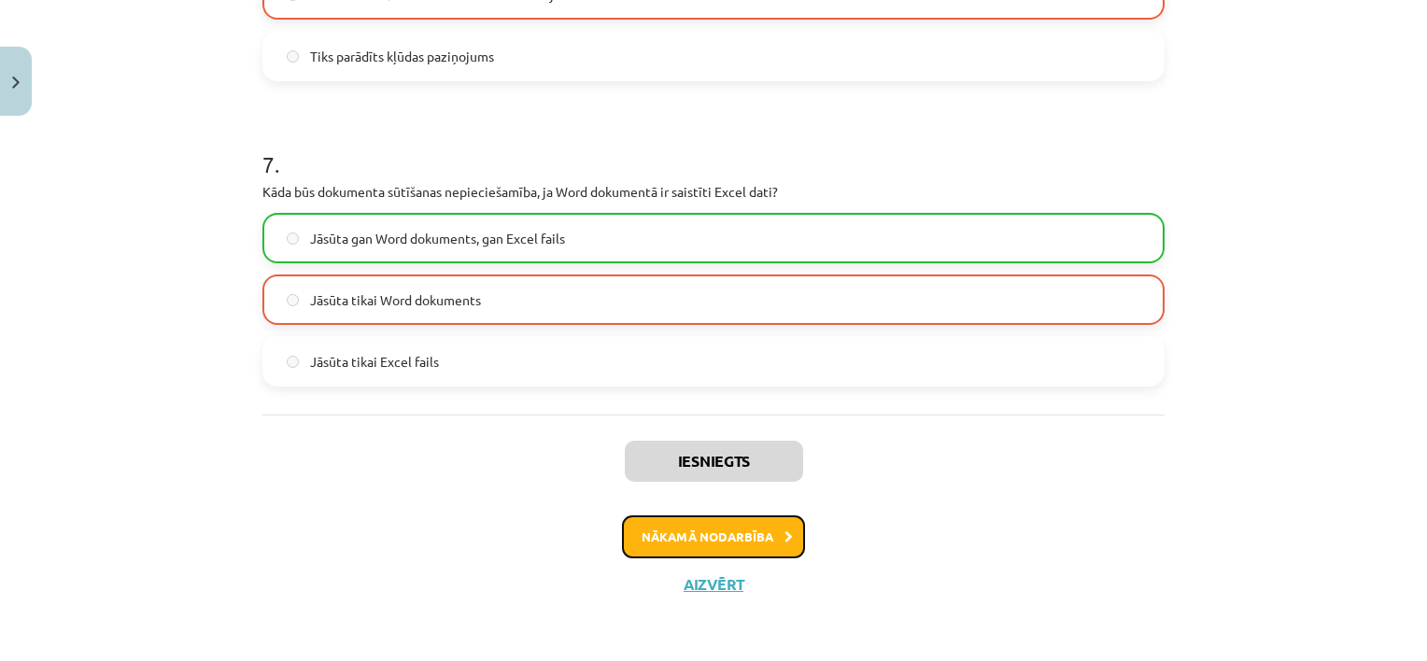
click at [675, 536] on button "Nākamā nodarbība" at bounding box center [713, 537] width 183 height 43
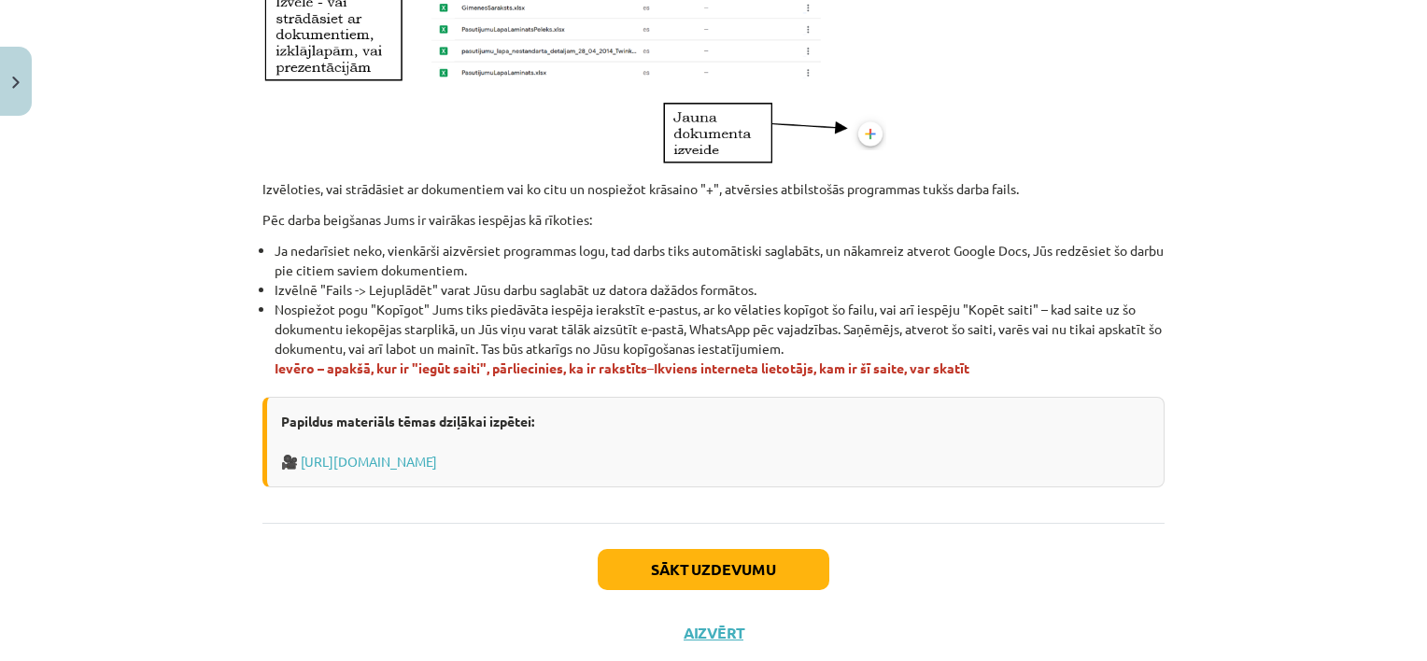
scroll to position [1130, 0]
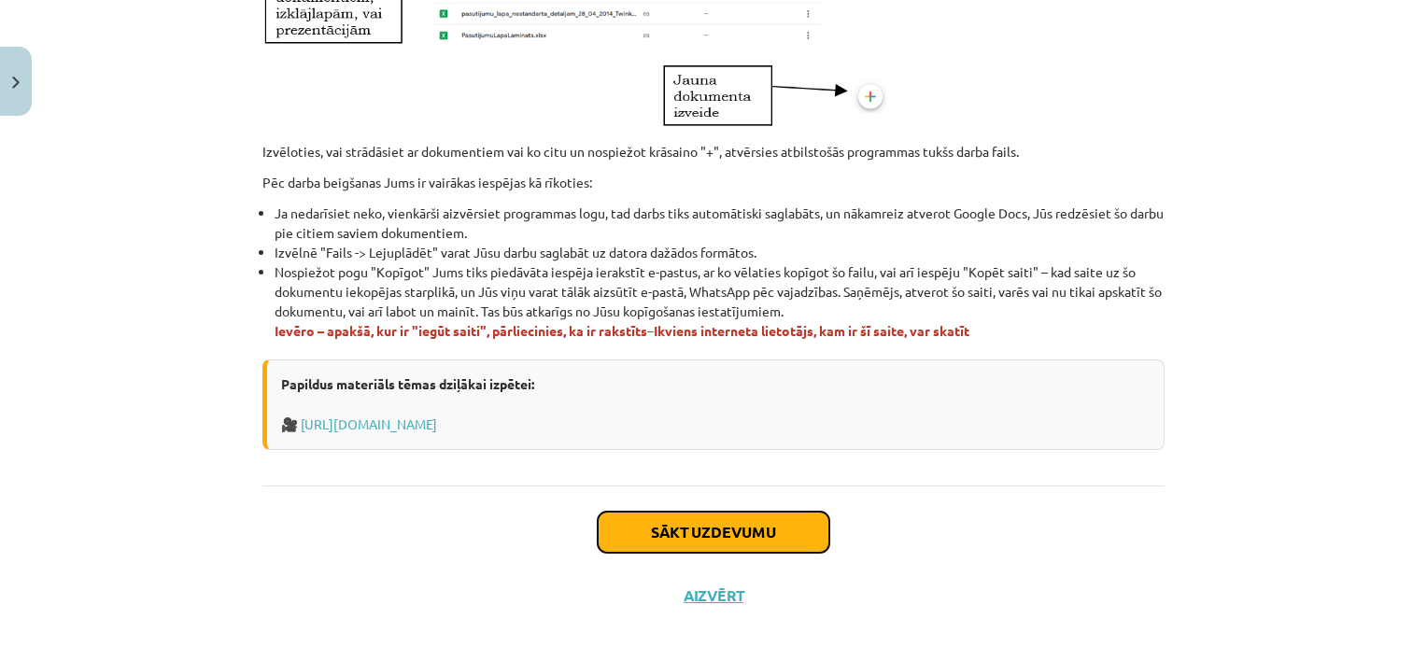
click at [799, 517] on button "Sākt uzdevumu" at bounding box center [714, 532] width 232 height 41
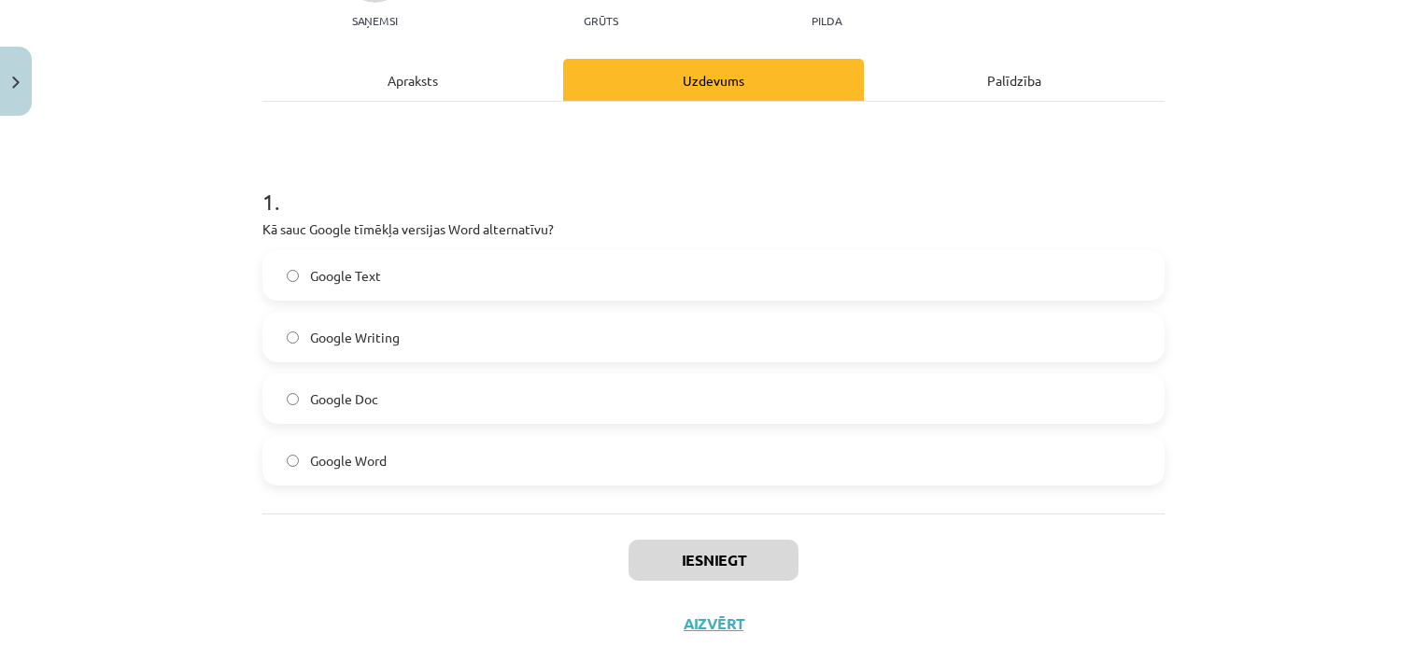
scroll to position [218, 0]
click at [837, 392] on label "Google Doc" at bounding box center [713, 397] width 898 height 47
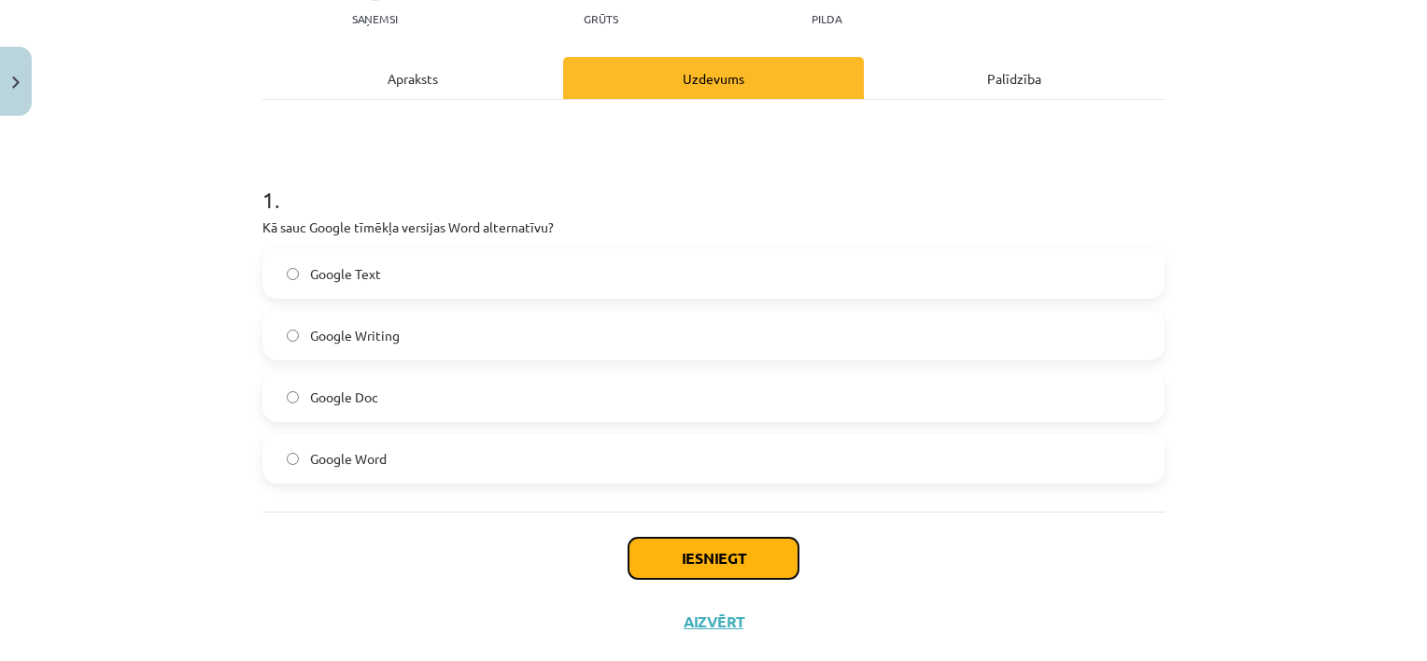
click at [721, 553] on button "Iesniegt" at bounding box center [714, 558] width 170 height 41
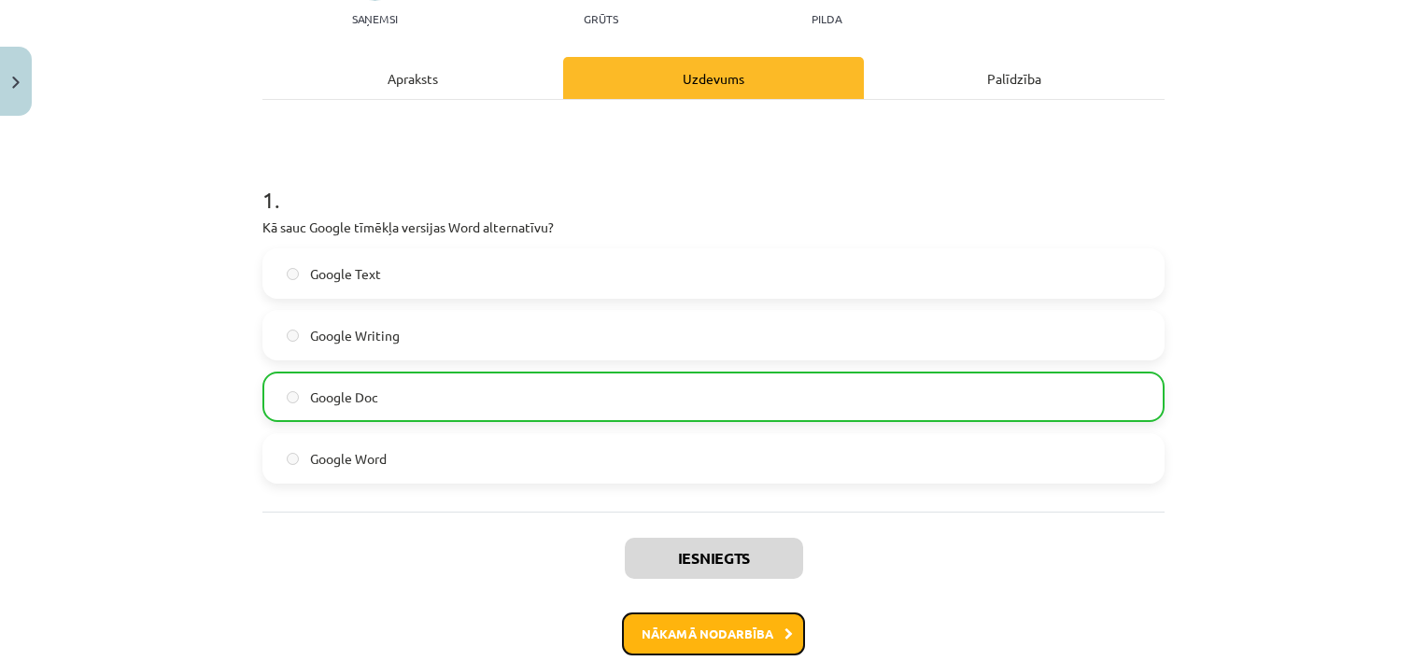
click at [720, 627] on button "Nākamā nodarbība" at bounding box center [713, 634] width 183 height 43
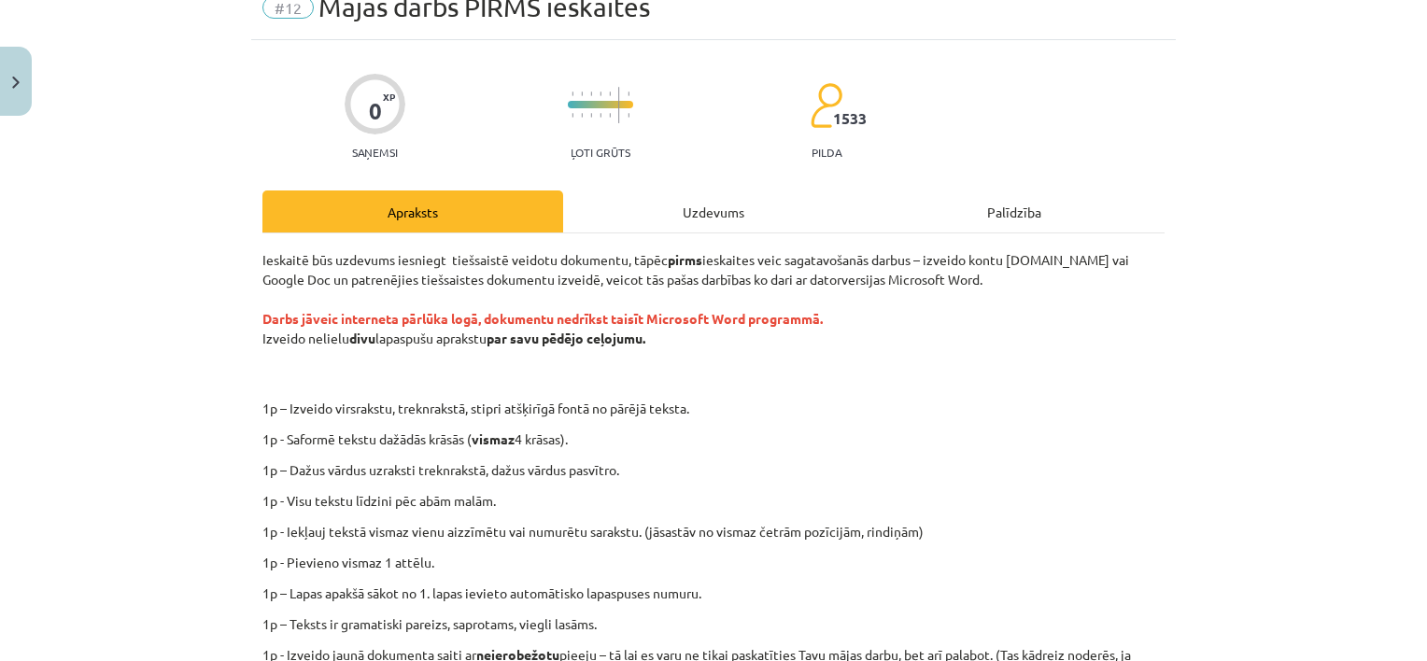
scroll to position [0, 0]
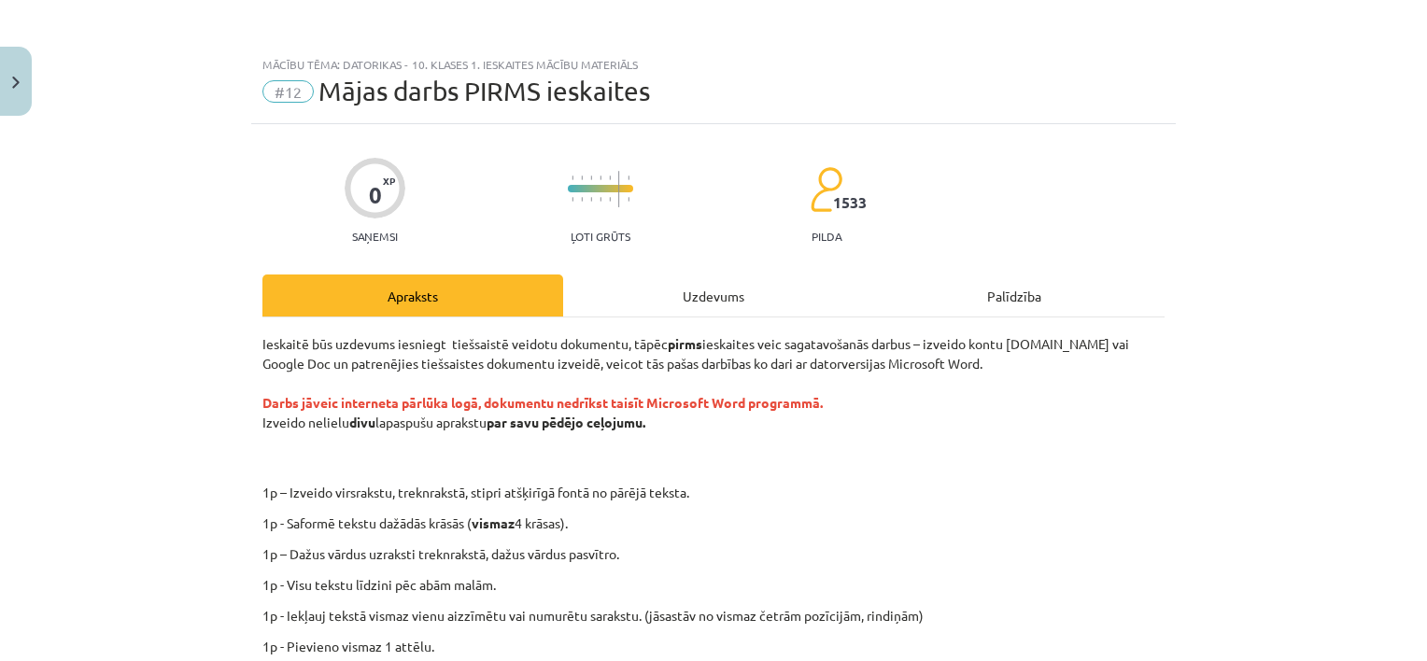
click at [659, 300] on div "Uzdevums" at bounding box center [713, 296] width 301 height 42
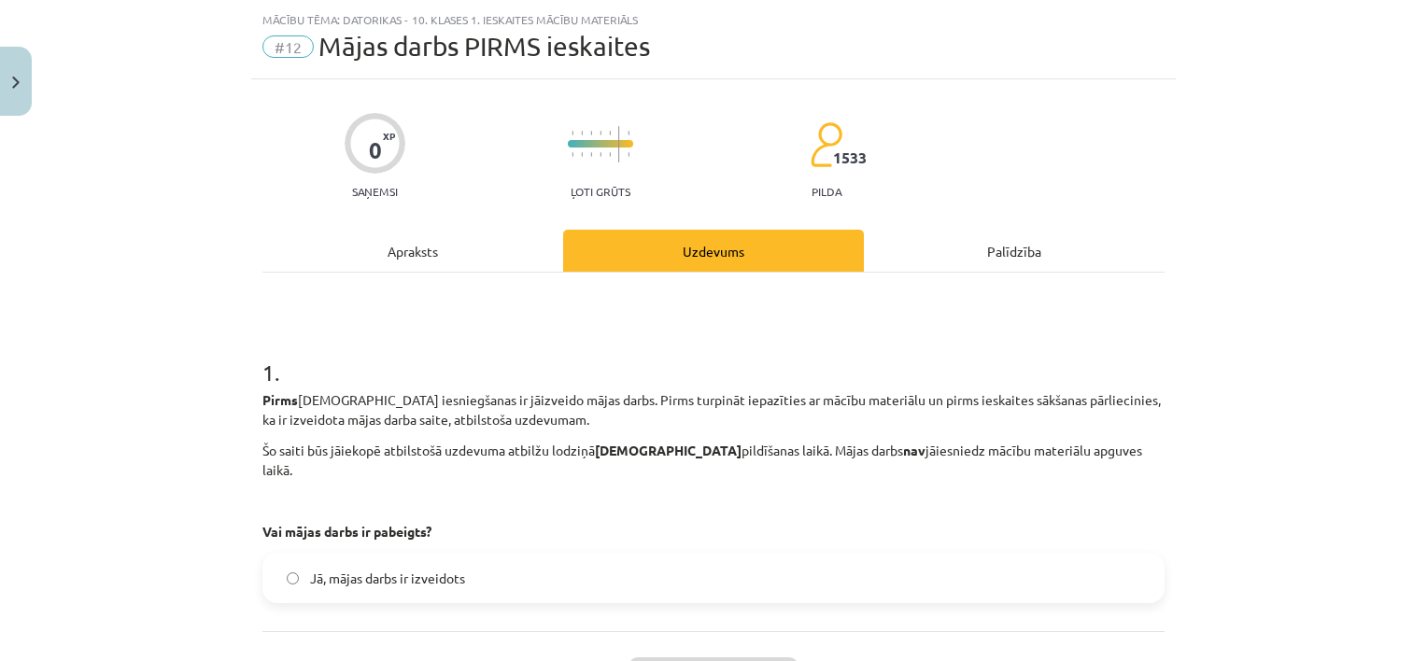
scroll to position [47, 0]
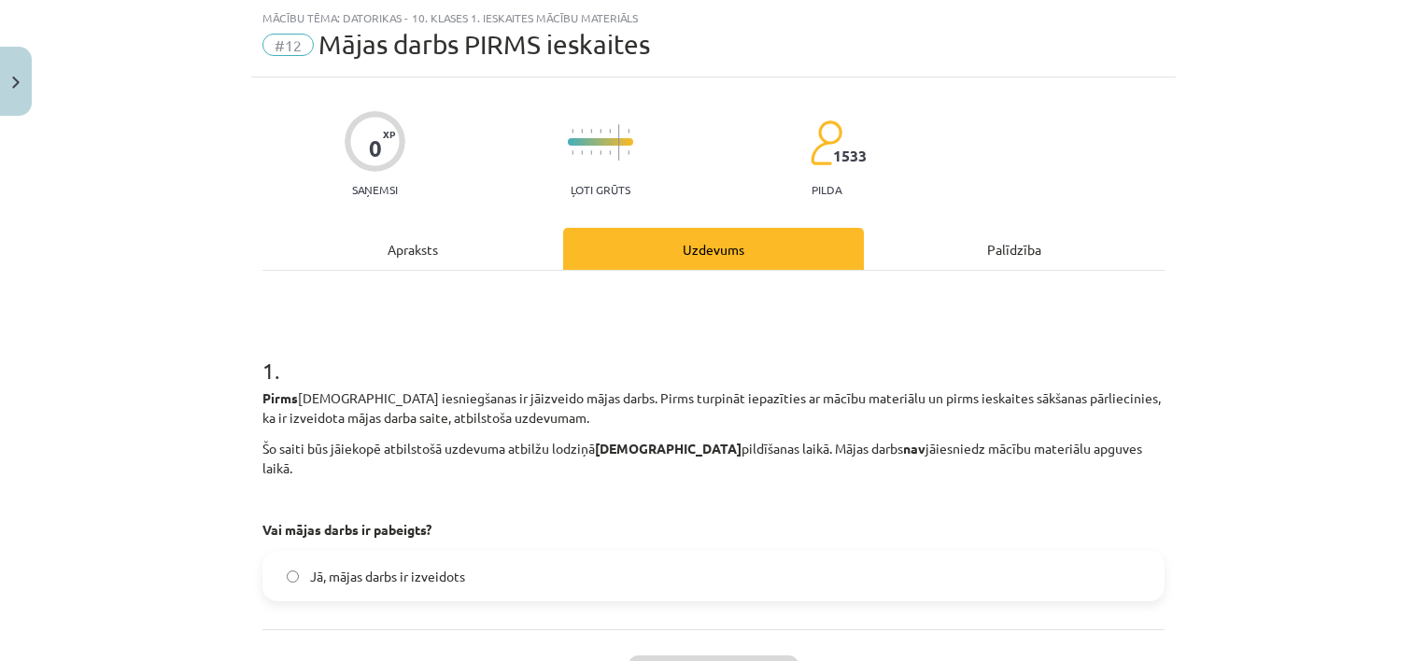
click at [462, 245] on div "Apraksts" at bounding box center [412, 249] width 301 height 42
